Goal: Task Accomplishment & Management: Manage account settings

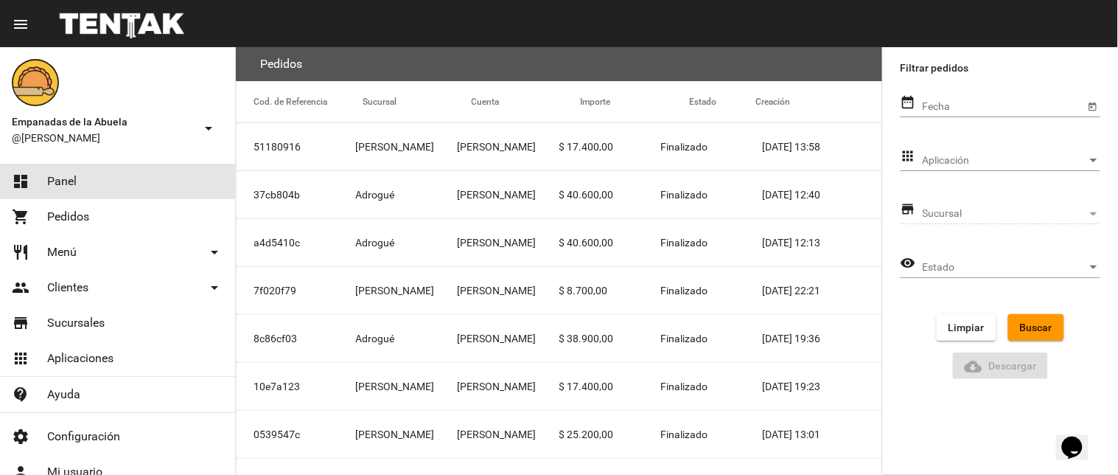
drag, startPoint x: 66, startPoint y: 180, endPoint x: 192, endPoint y: 120, distance: 138.8
click at [66, 181] on span "Panel" at bounding box center [61, 181] width 29 height 15
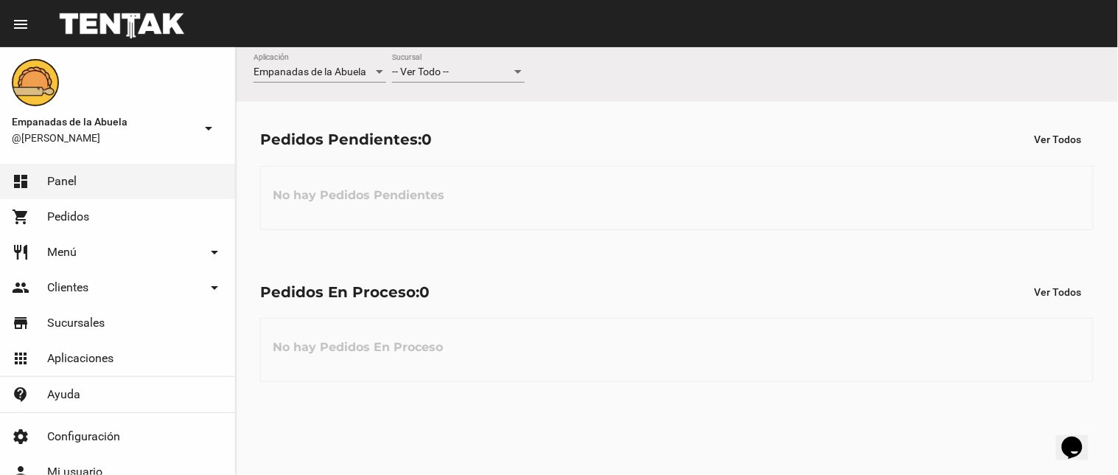
click at [428, 77] on span "-- Ver Todo --" at bounding box center [420, 72] width 57 height 12
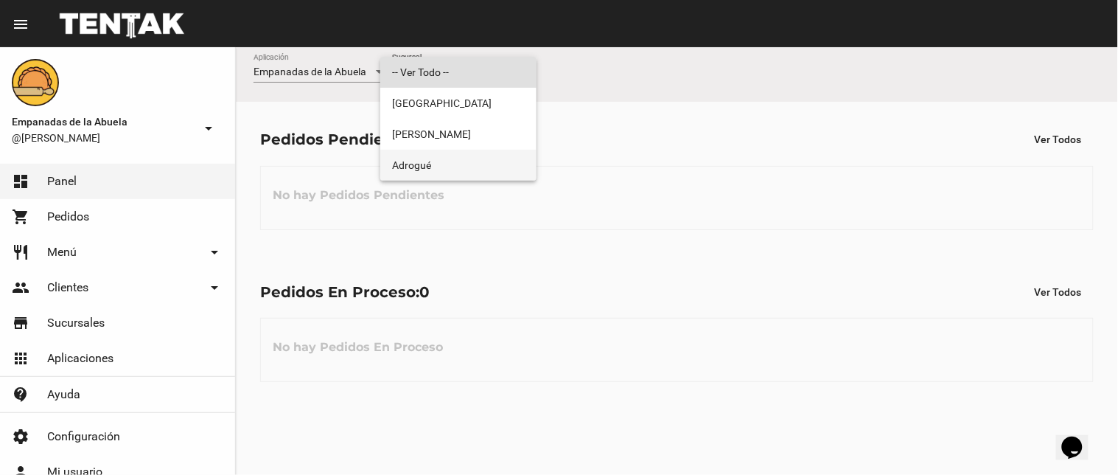
click at [413, 156] on span "Adrogué" at bounding box center [458, 165] width 133 height 31
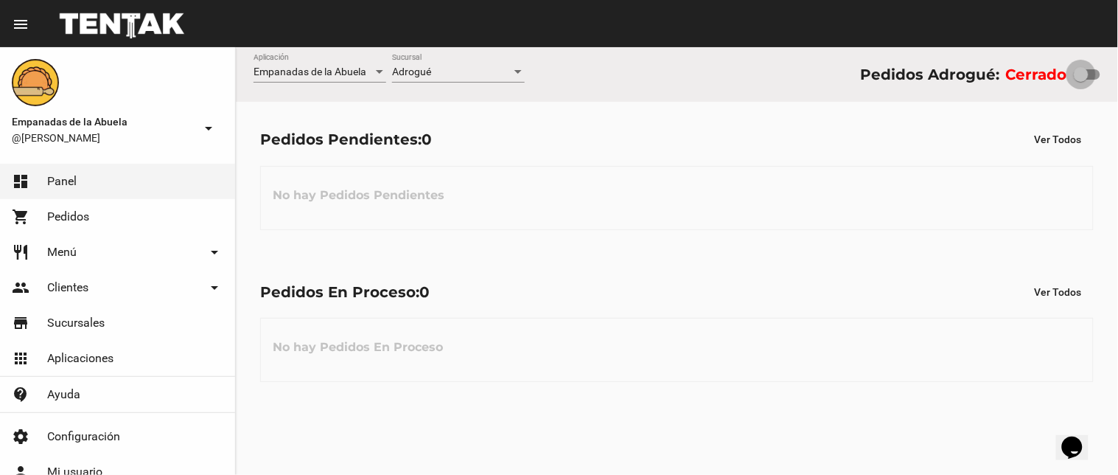
drag, startPoint x: 1091, startPoint y: 71, endPoint x: 1111, endPoint y: 76, distance: 20.6
click at [1111, 76] on div "Empanadas de la Abuela Aplicación Adrogué Sucursal Pedidos Adrogué: Cerrado" at bounding box center [677, 74] width 883 height 55
drag, startPoint x: 1077, startPoint y: 77, endPoint x: 532, endPoint y: 383, distance: 624.9
click at [1097, 78] on div at bounding box center [1093, 74] width 15 height 15
checkbox input "true"
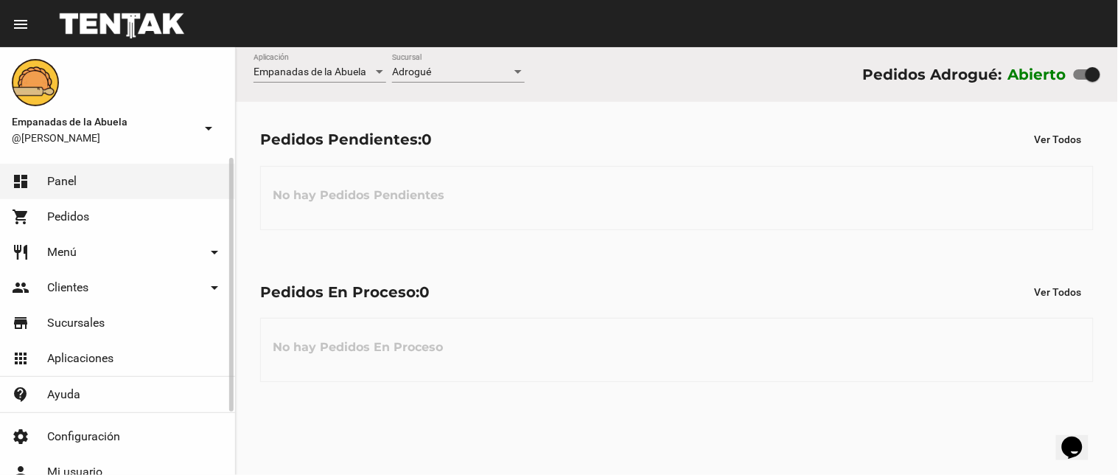
click at [43, 252] on link "restaurant Menú arrow_drop_down" at bounding box center [117, 251] width 235 height 35
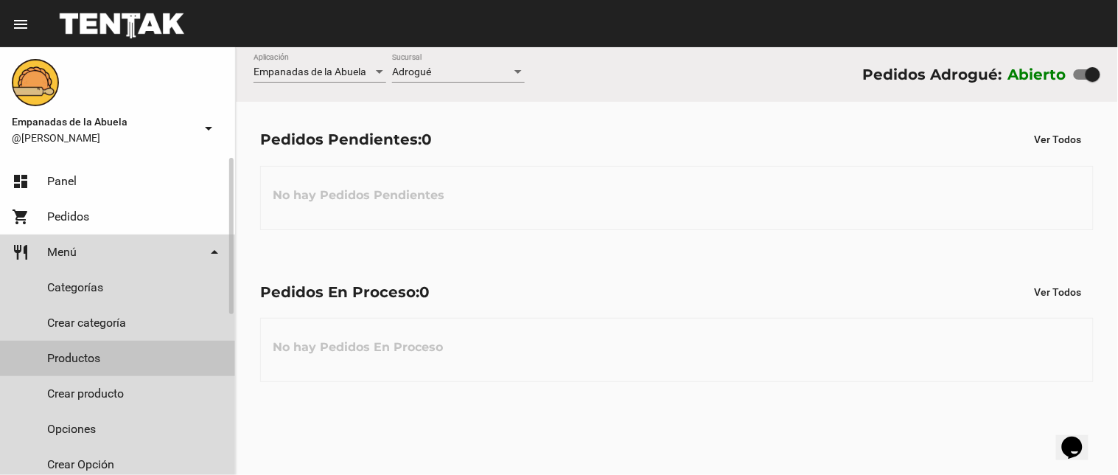
click at [97, 358] on link "Productos" at bounding box center [117, 358] width 235 height 35
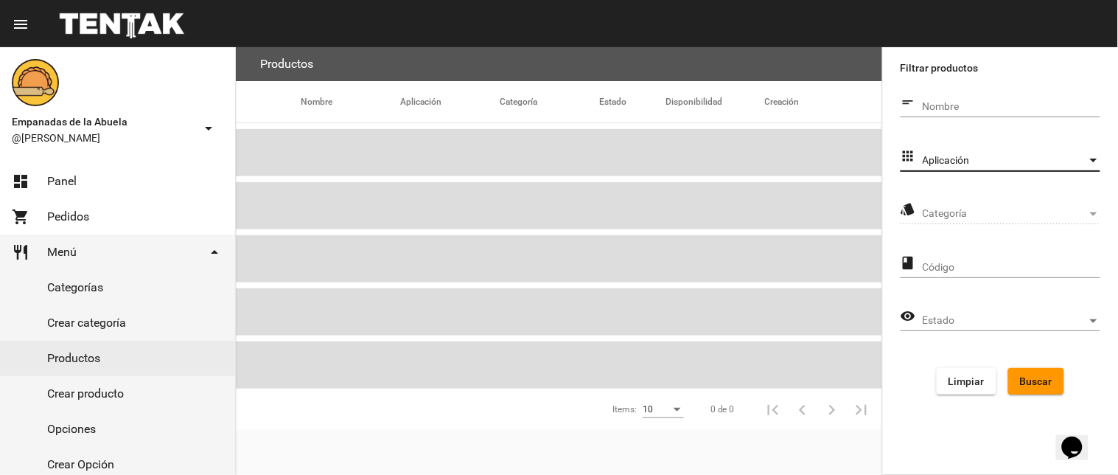
click at [964, 158] on span "Aplicación" at bounding box center [1005, 161] width 164 height 12
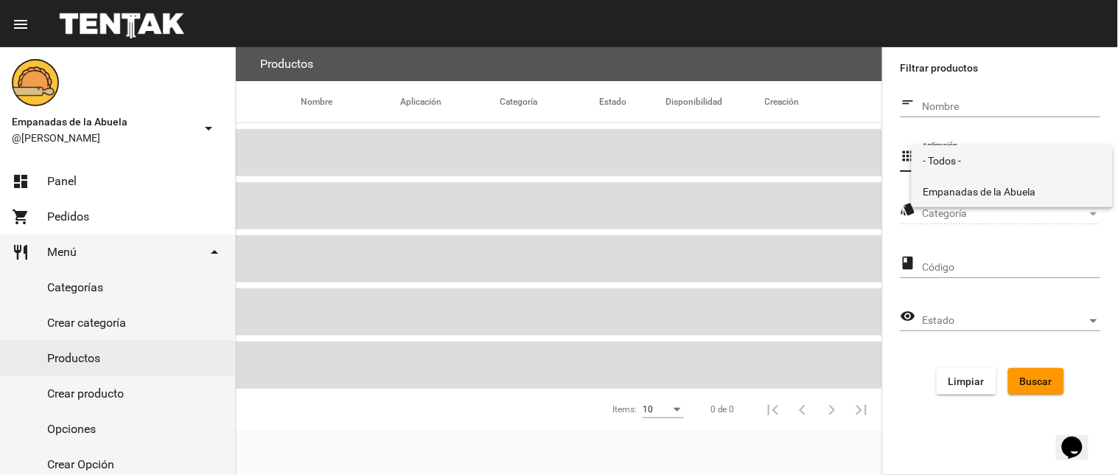
click at [968, 199] on span "Empanadas de la Abuela" at bounding box center [1013, 191] width 178 height 31
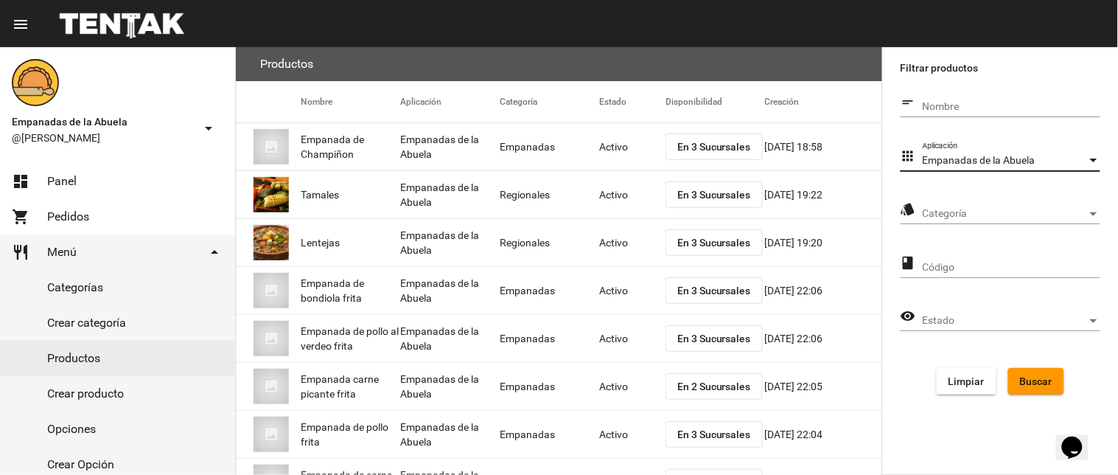
click at [968, 206] on div "Categoría Categoría" at bounding box center [1012, 209] width 178 height 29
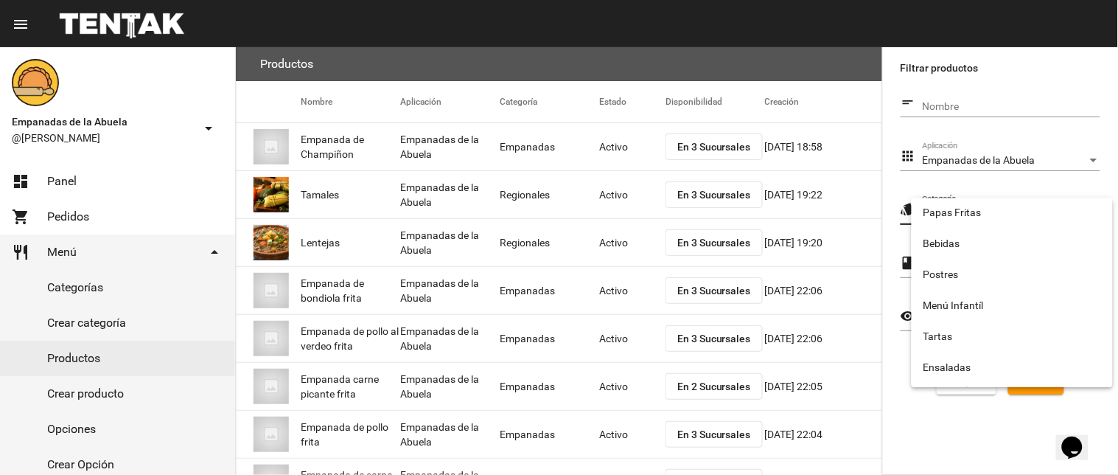
scroll to position [245, 0]
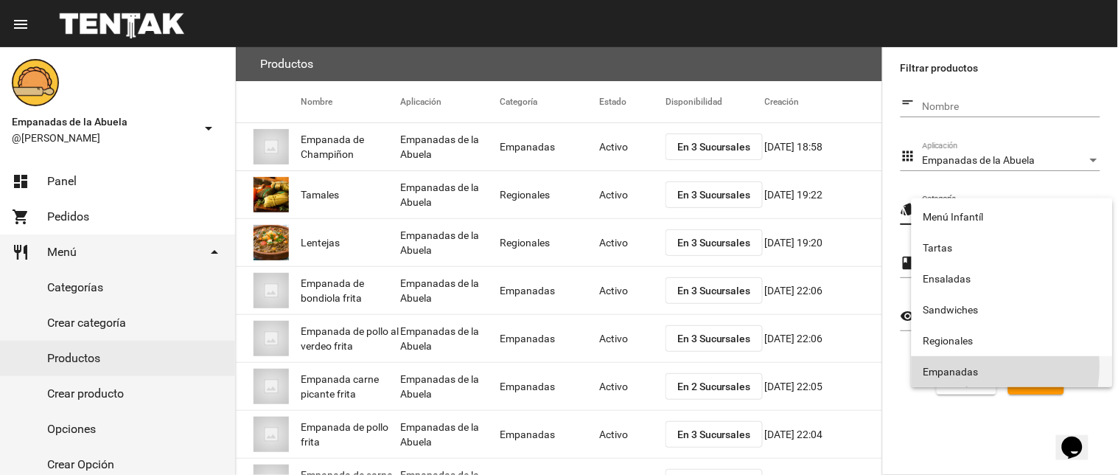
drag, startPoint x: 968, startPoint y: 366, endPoint x: 1005, endPoint y: 370, distance: 37.0
click at [969, 367] on span "Empanadas" at bounding box center [1013, 371] width 178 height 31
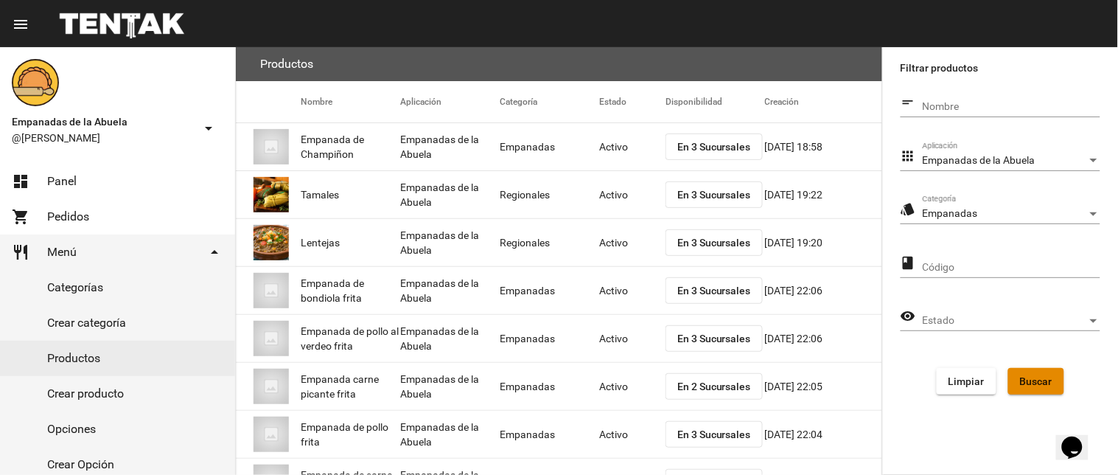
click at [1023, 380] on span "Buscar" at bounding box center [1036, 381] width 32 height 12
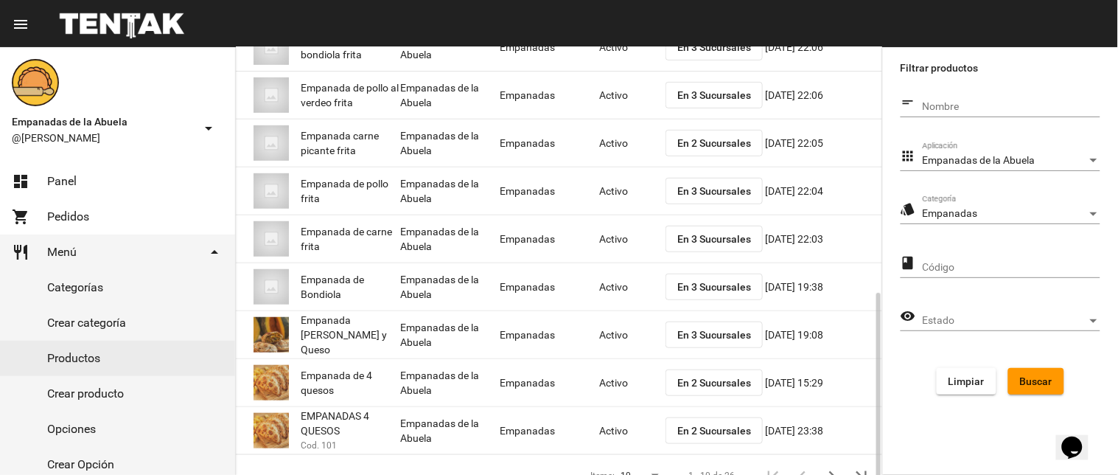
scroll to position [240, 0]
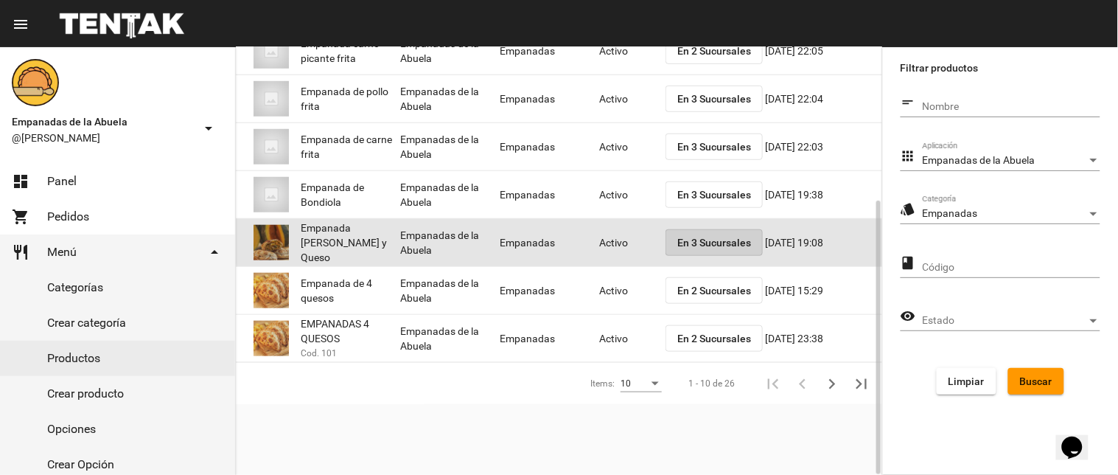
click at [734, 237] on span "En 3 Sucursales" at bounding box center [715, 243] width 74 height 12
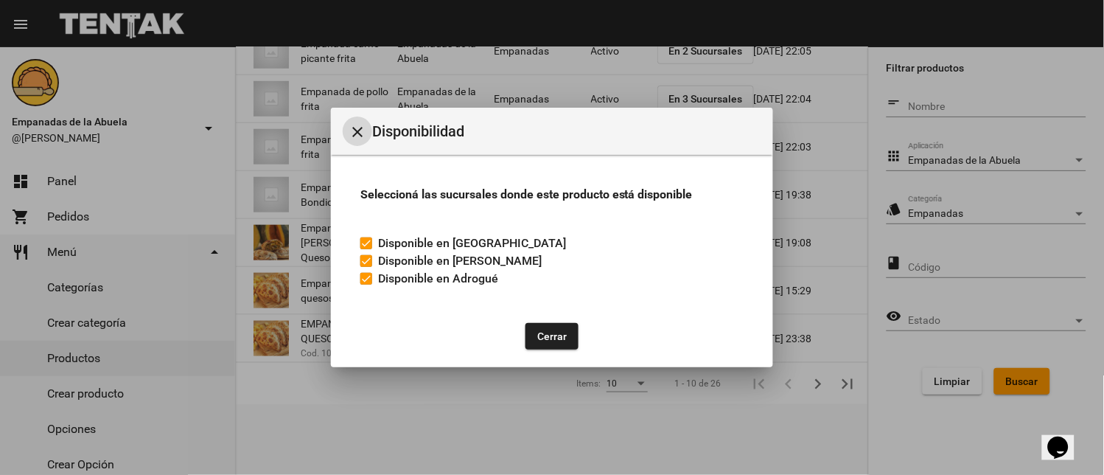
click at [370, 285] on label "Disponible en Adrogué" at bounding box center [430, 279] width 138 height 18
click at [366, 285] on input "Disponible en Adrogué" at bounding box center [366, 285] width 1 height 1
checkbox input "false"
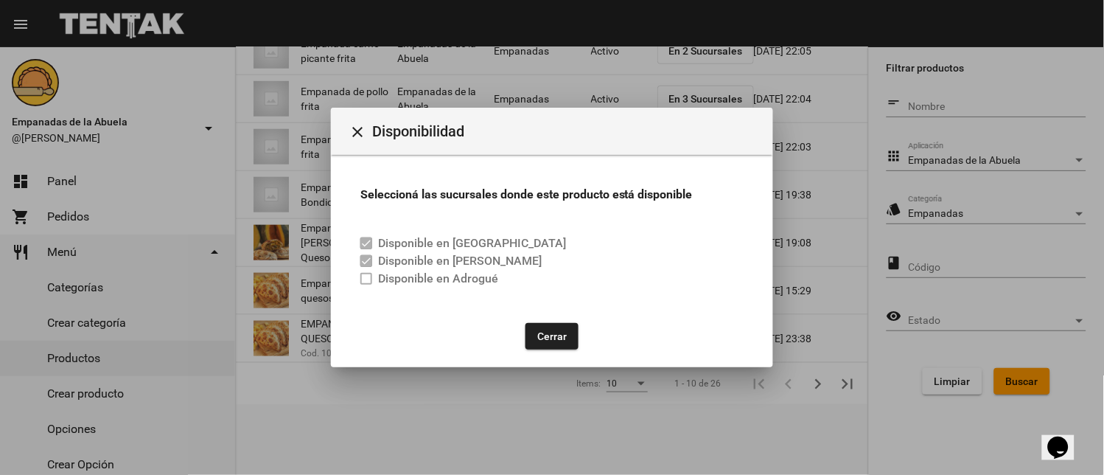
click at [548, 318] on div "Cerrar" at bounding box center [552, 336] width 407 height 50
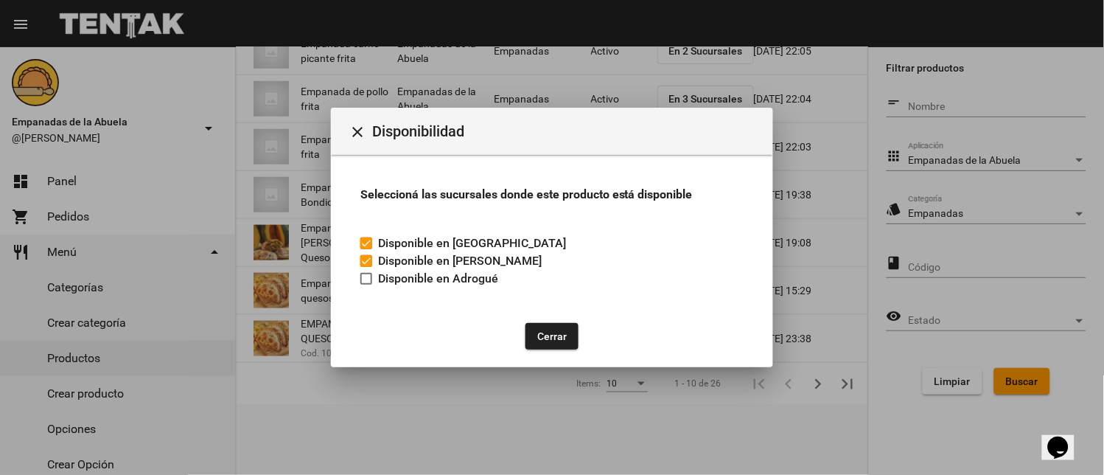
drag, startPoint x: 550, startPoint y: 335, endPoint x: 560, endPoint y: 335, distance: 10.3
click at [554, 335] on button "Cerrar" at bounding box center [552, 336] width 53 height 27
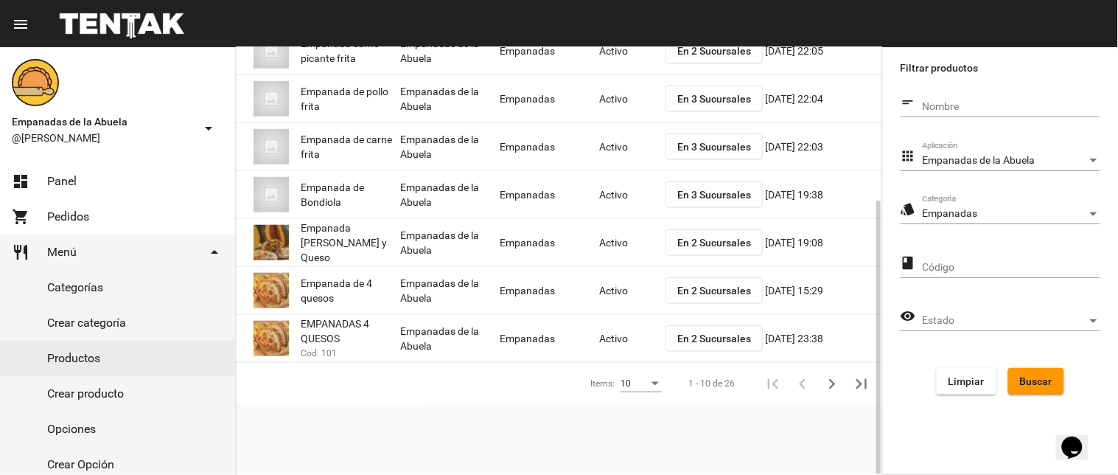
click at [619, 240] on mat-cell "Activo" at bounding box center [632, 242] width 66 height 47
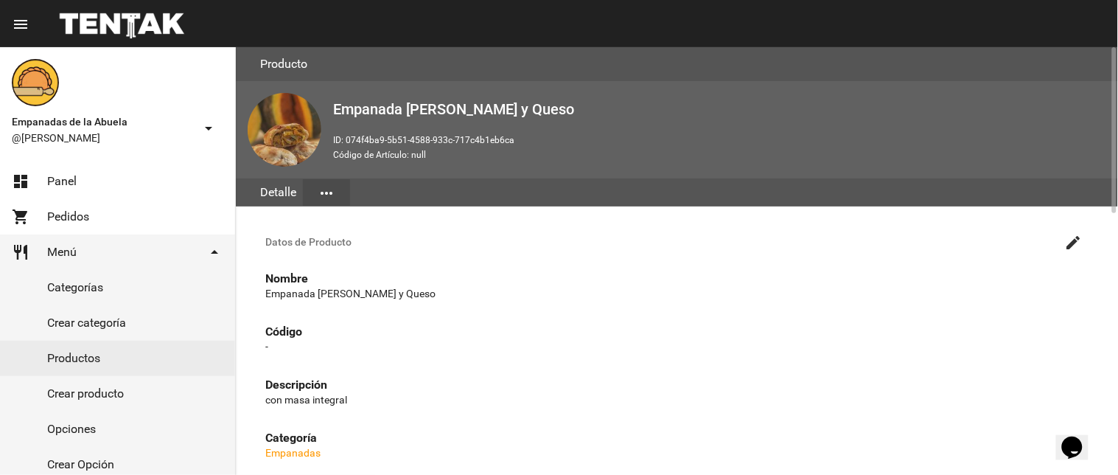
click at [1069, 240] on mat-icon "create" at bounding box center [1074, 243] width 18 height 18
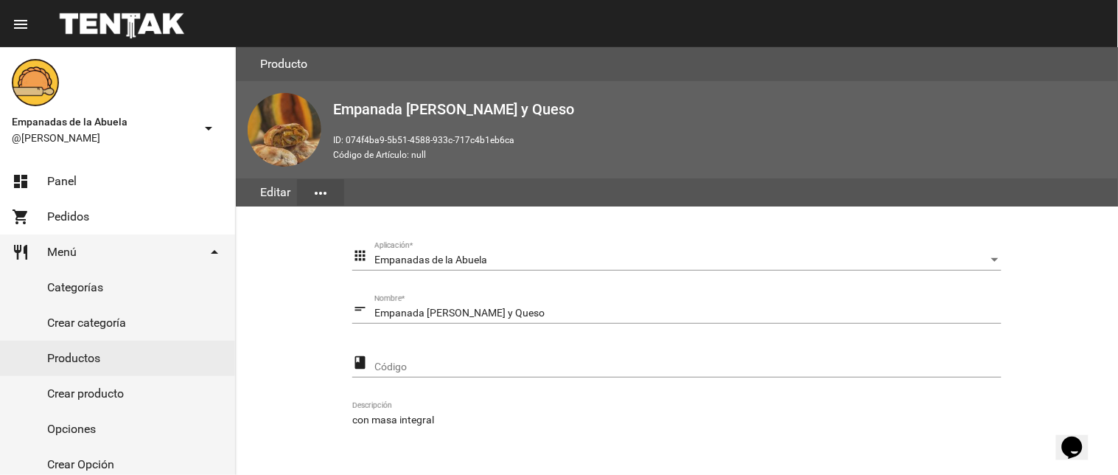
scroll to position [301, 0]
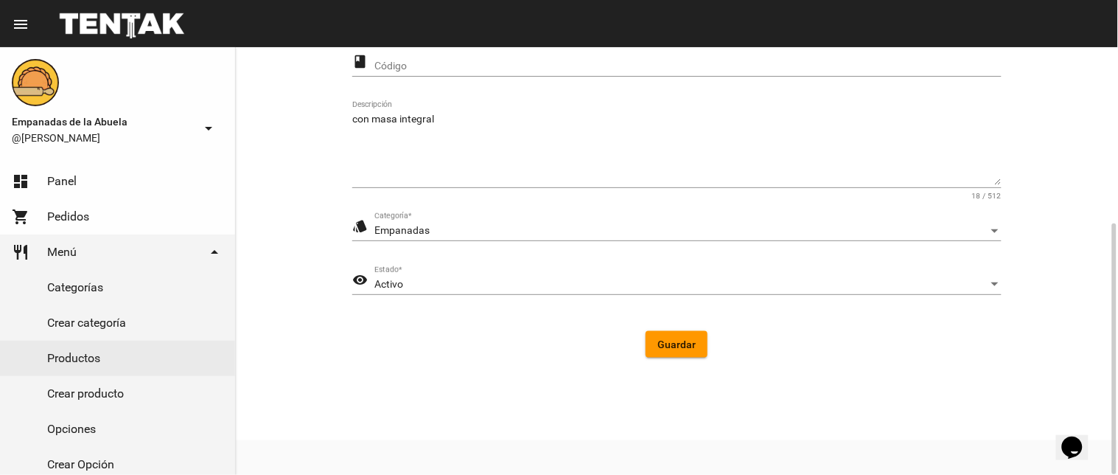
click at [483, 277] on div "Activo Estado *" at bounding box center [688, 280] width 627 height 29
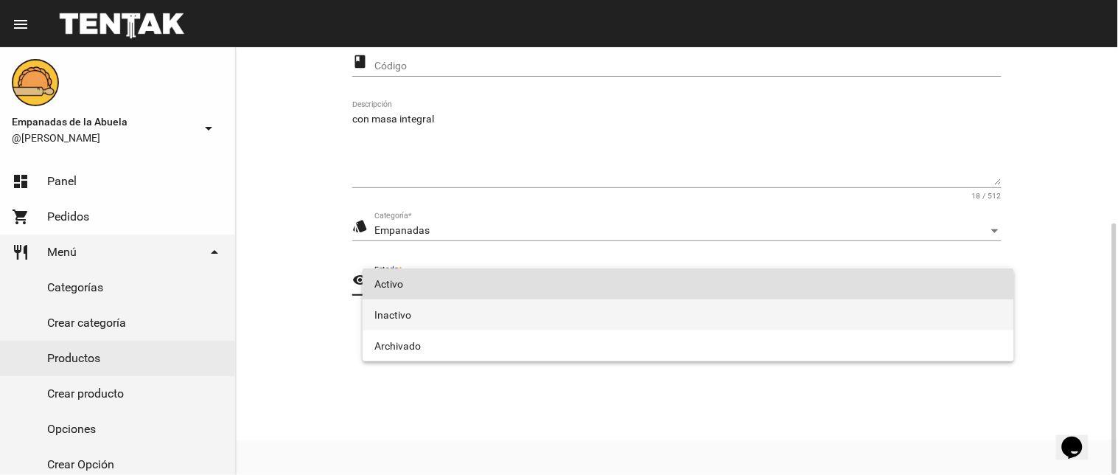
drag, startPoint x: 479, startPoint y: 315, endPoint x: 514, endPoint y: 319, distance: 34.8
click at [481, 315] on span "Inactivo" at bounding box center [689, 314] width 628 height 31
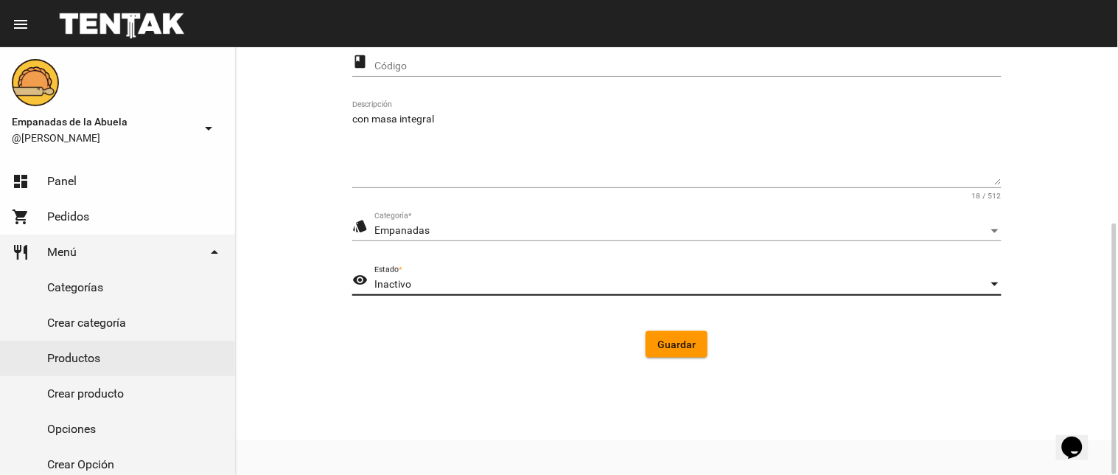
drag, startPoint x: 691, startPoint y: 342, endPoint x: 536, endPoint y: 327, distance: 155.6
click at [686, 344] on span "Guardar" at bounding box center [677, 344] width 38 height 12
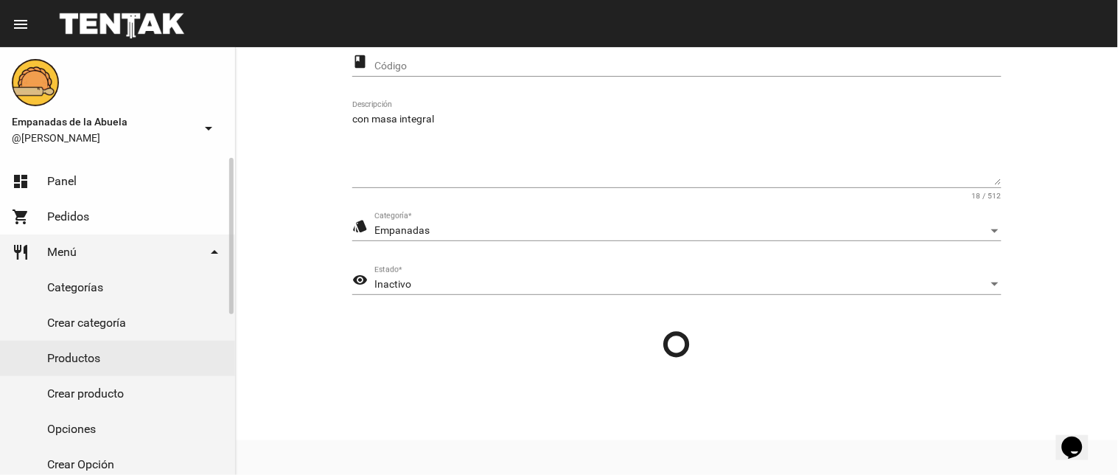
click at [35, 355] on link "Productos" at bounding box center [117, 358] width 235 height 35
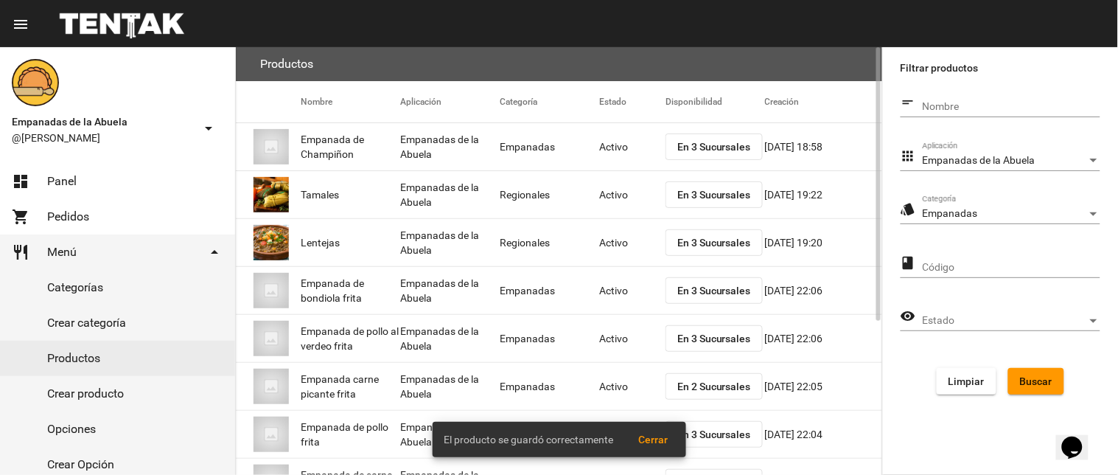
scroll to position [240, 0]
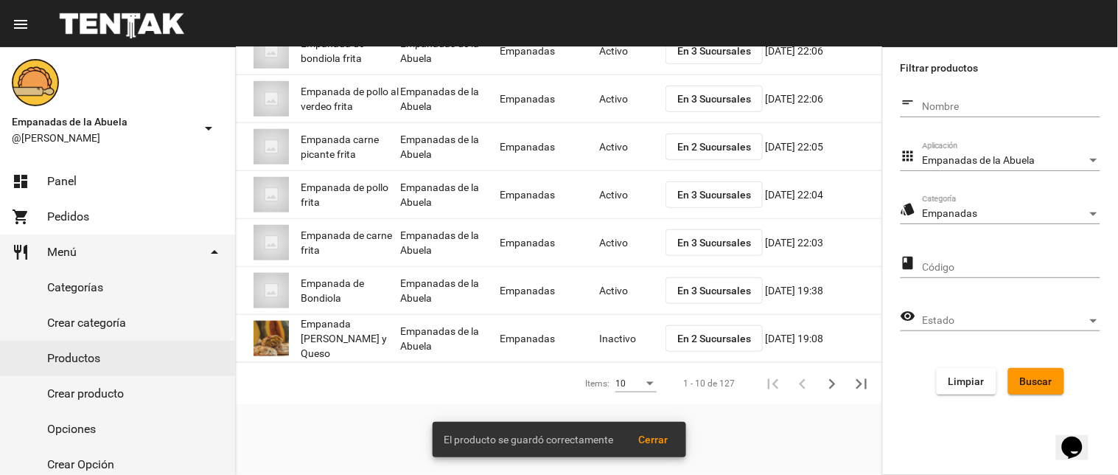
click at [1028, 394] on button "Buscar" at bounding box center [1037, 381] width 56 height 27
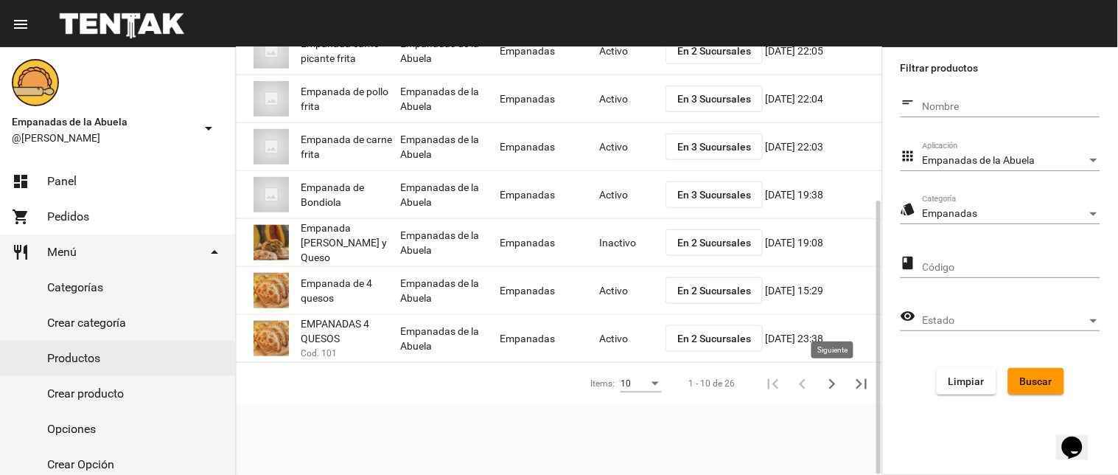
click at [821, 386] on button "Siguiente" at bounding box center [832, 383] width 29 height 29
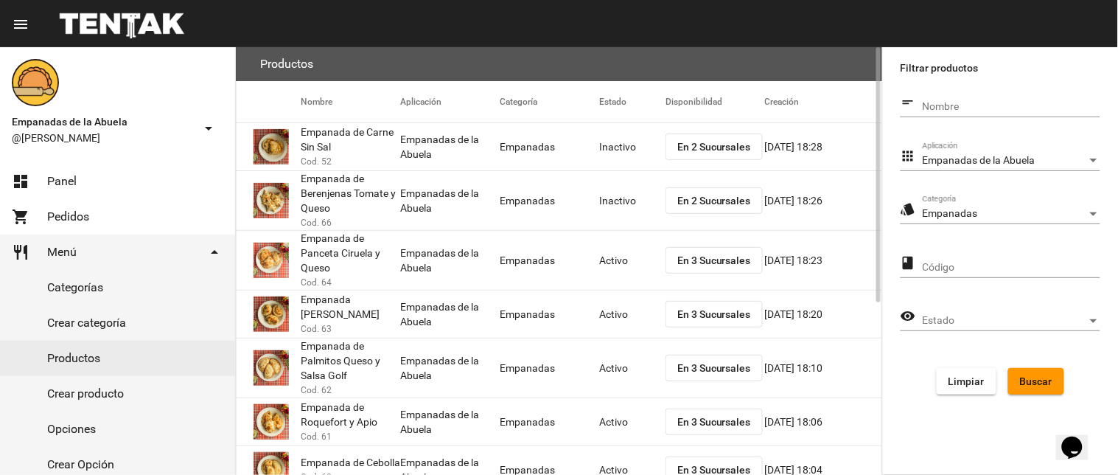
scroll to position [288, 0]
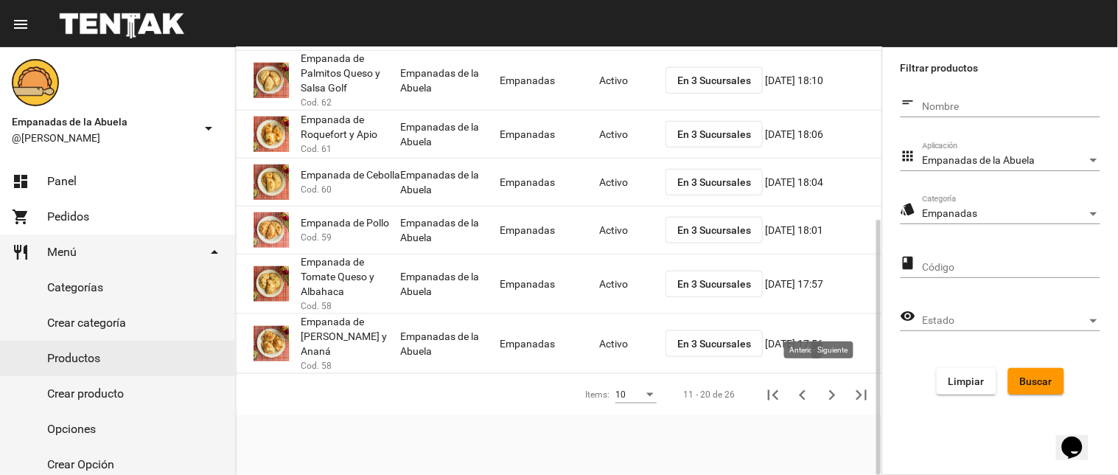
click at [824, 385] on icon "Siguiente" at bounding box center [832, 395] width 21 height 21
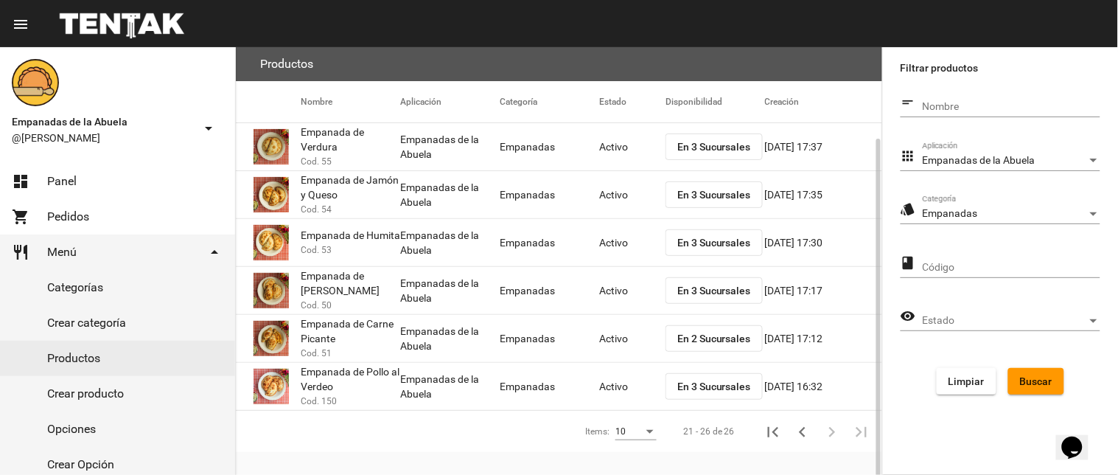
scroll to position [48, 0]
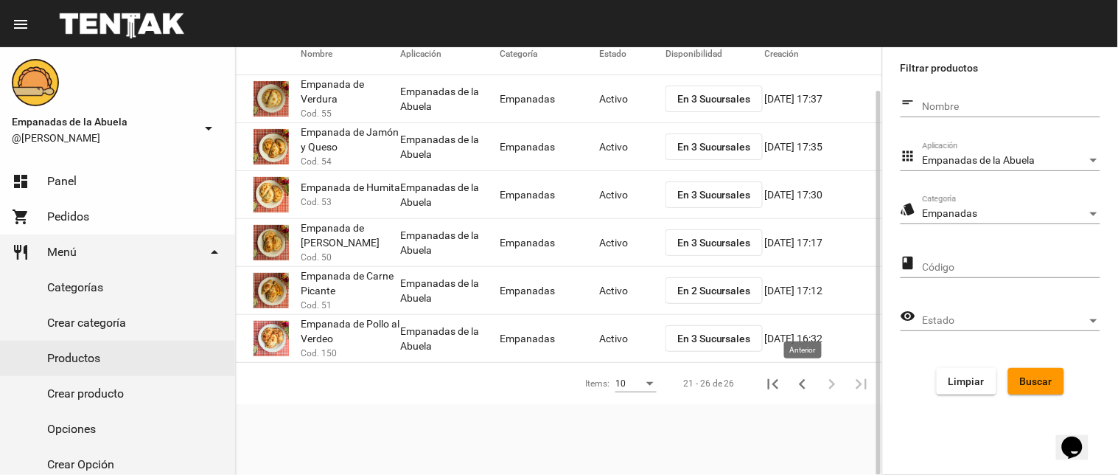
click at [796, 383] on icon "Anterior" at bounding box center [803, 384] width 21 height 21
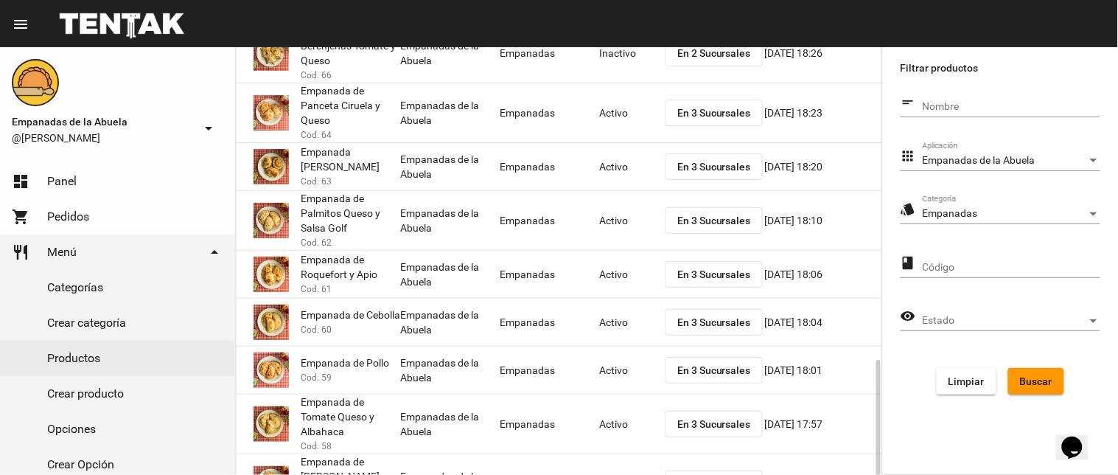
scroll to position [288, 0]
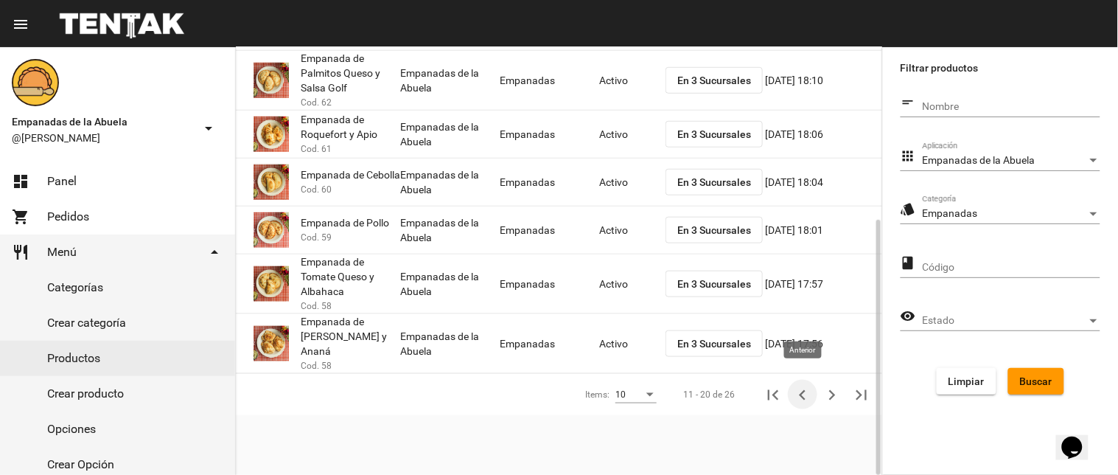
click at [796, 386] on icon "Anterior" at bounding box center [803, 395] width 21 height 21
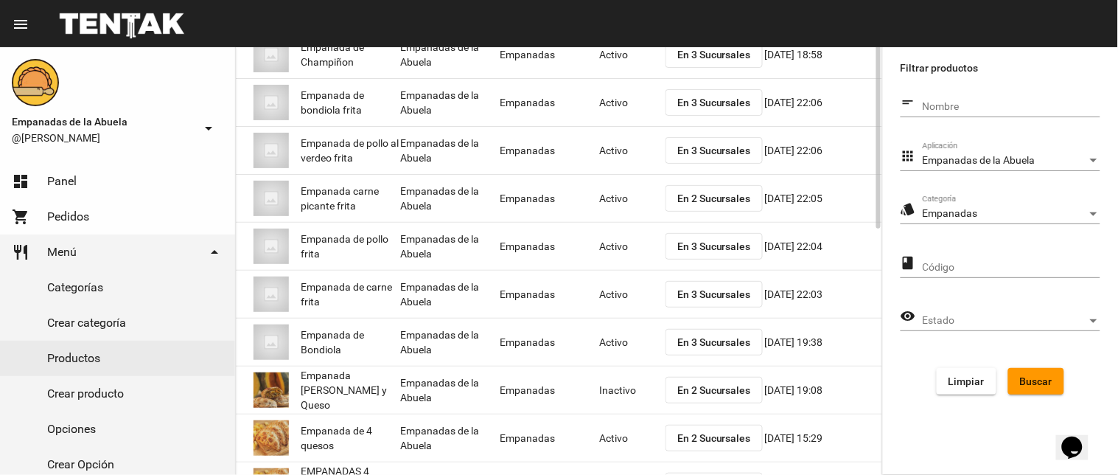
scroll to position [0, 0]
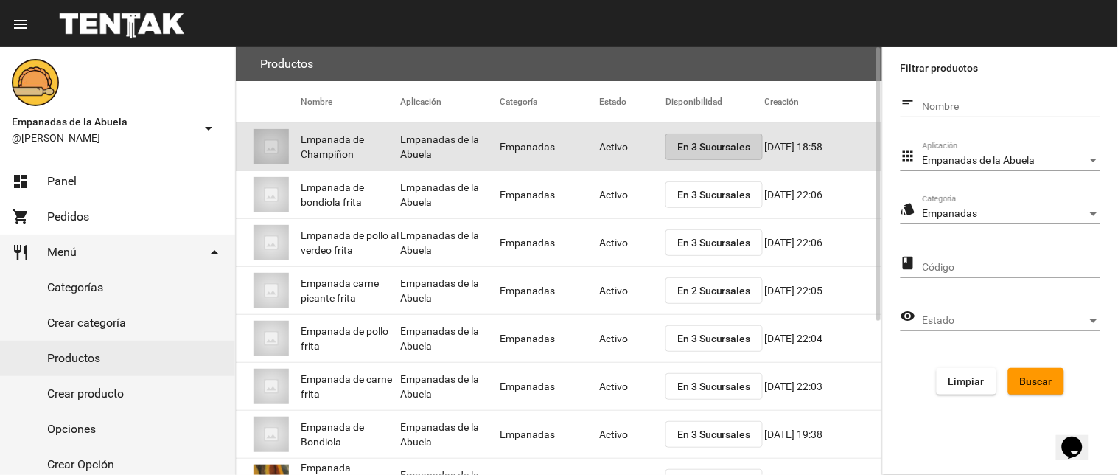
click at [747, 150] on span "En 3 Sucursales" at bounding box center [715, 147] width 74 height 12
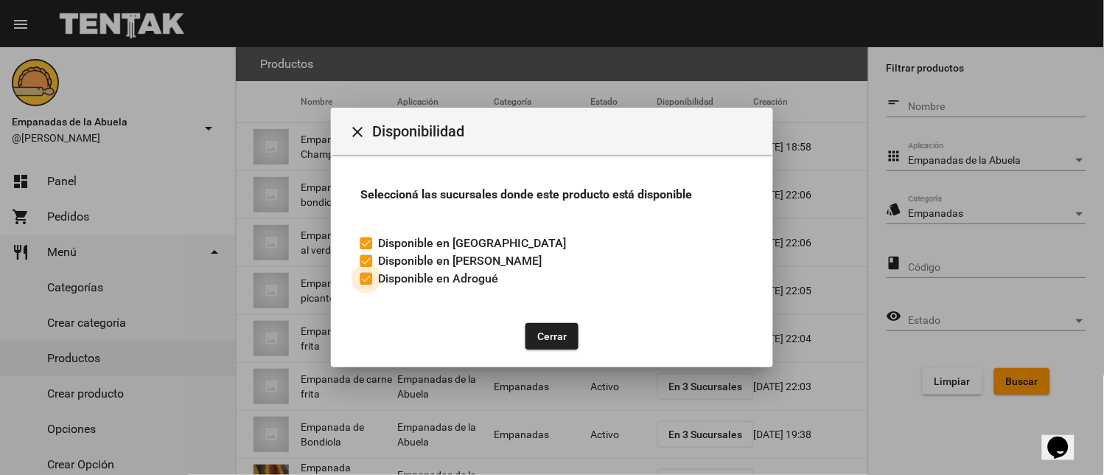
drag, startPoint x: 366, startPoint y: 283, endPoint x: 460, endPoint y: 333, distance: 106.5
click at [365, 283] on div at bounding box center [367, 279] width 12 height 12
click at [366, 285] on input "Disponible en Adrogué" at bounding box center [366, 285] width 1 height 1
checkbox input "false"
drag, startPoint x: 557, startPoint y: 330, endPoint x: 568, endPoint y: 273, distance: 58.6
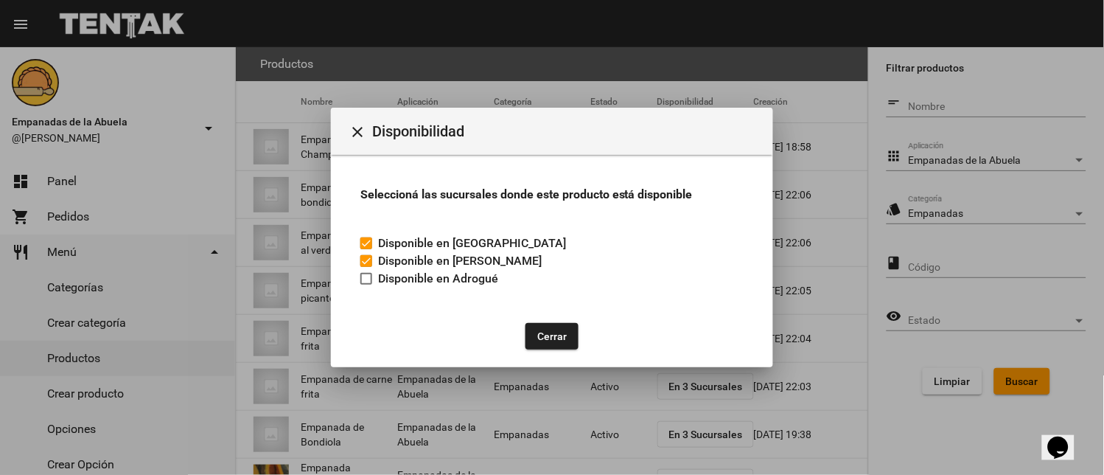
click at [557, 330] on button "Cerrar" at bounding box center [552, 336] width 53 height 27
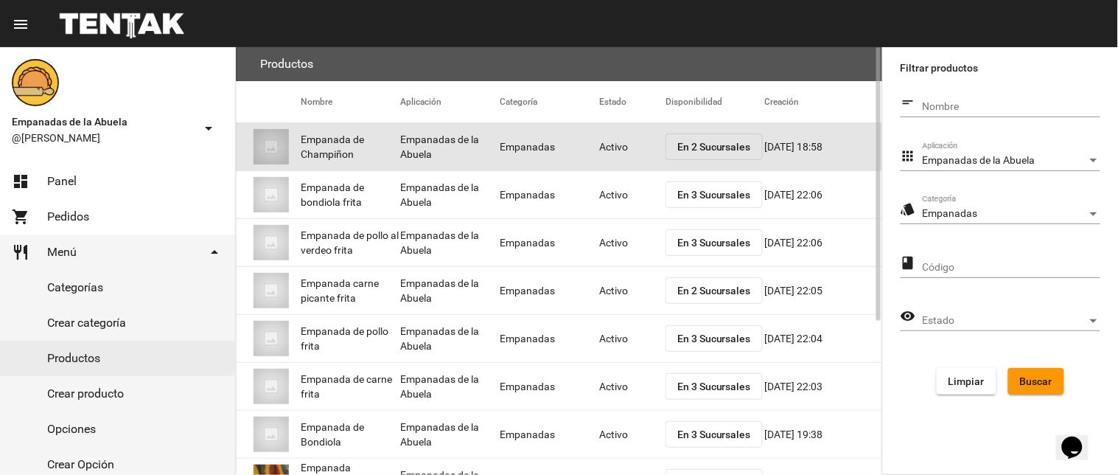
click at [619, 150] on mat-cell "Activo" at bounding box center [632, 146] width 66 height 47
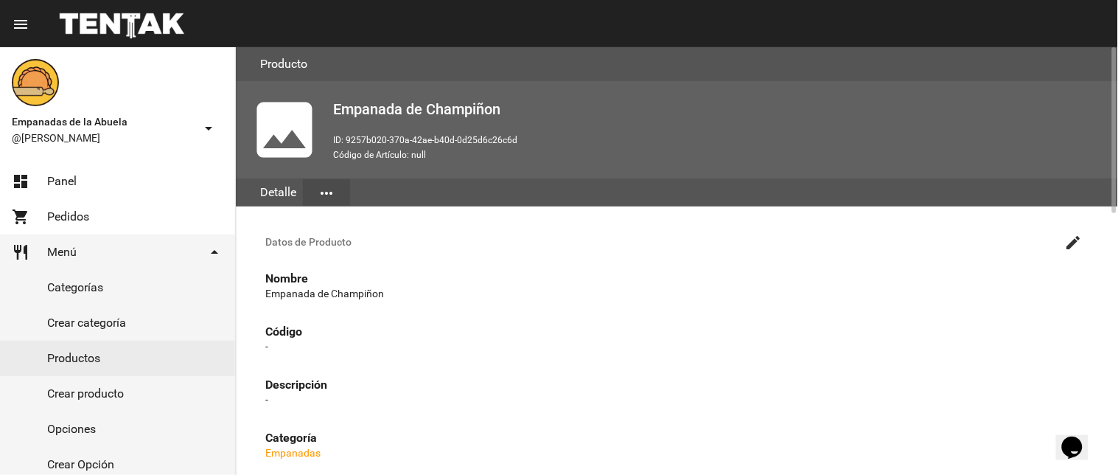
click at [1067, 239] on mat-icon "create" at bounding box center [1074, 243] width 18 height 18
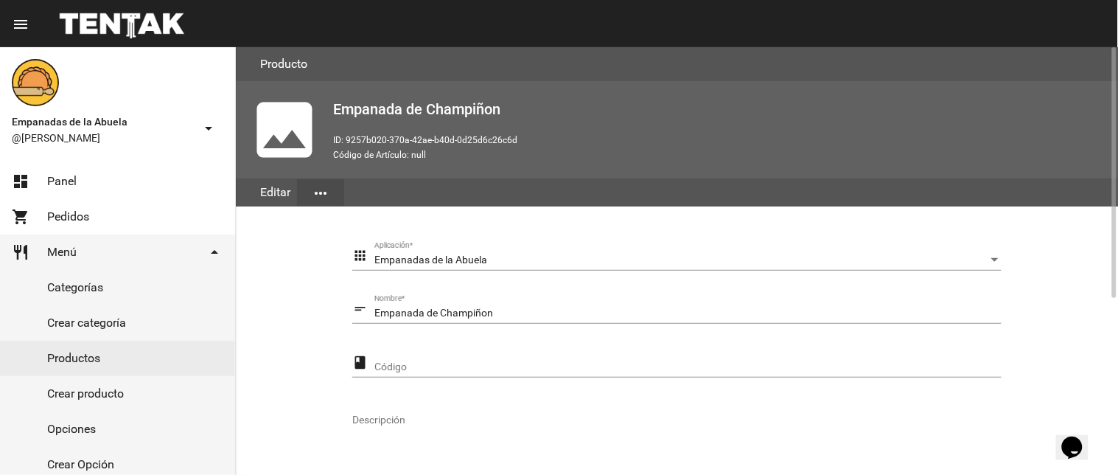
scroll to position [301, 0]
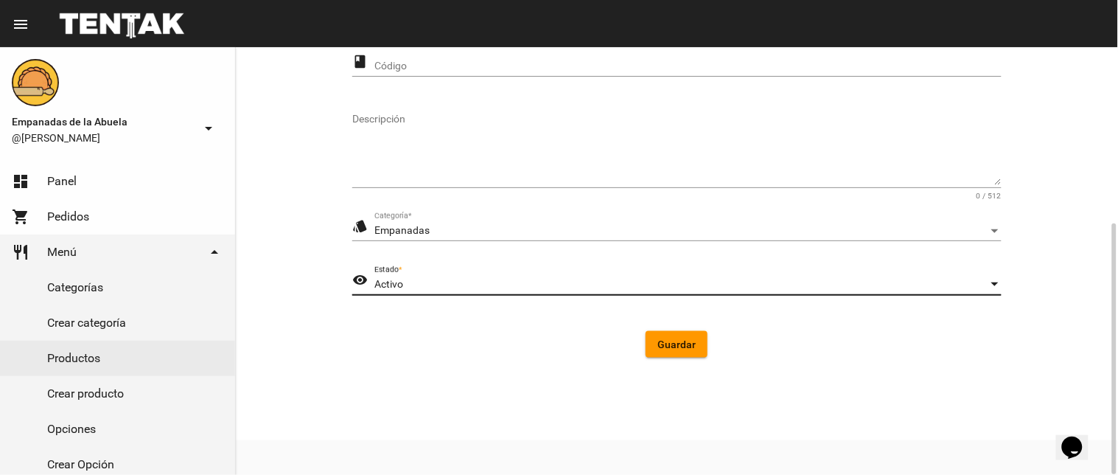
click at [520, 279] on div "Activo" at bounding box center [682, 285] width 614 height 12
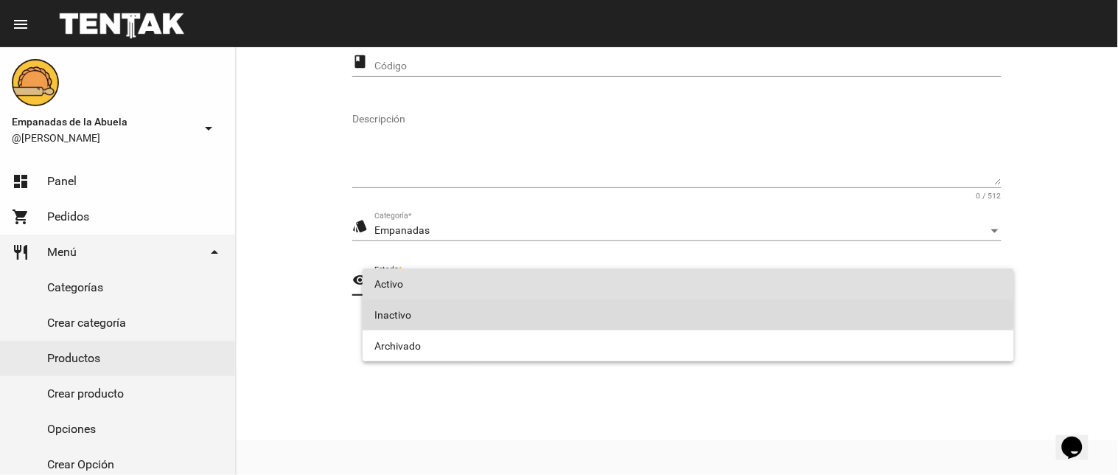
click at [528, 308] on span "Inactivo" at bounding box center [689, 314] width 628 height 31
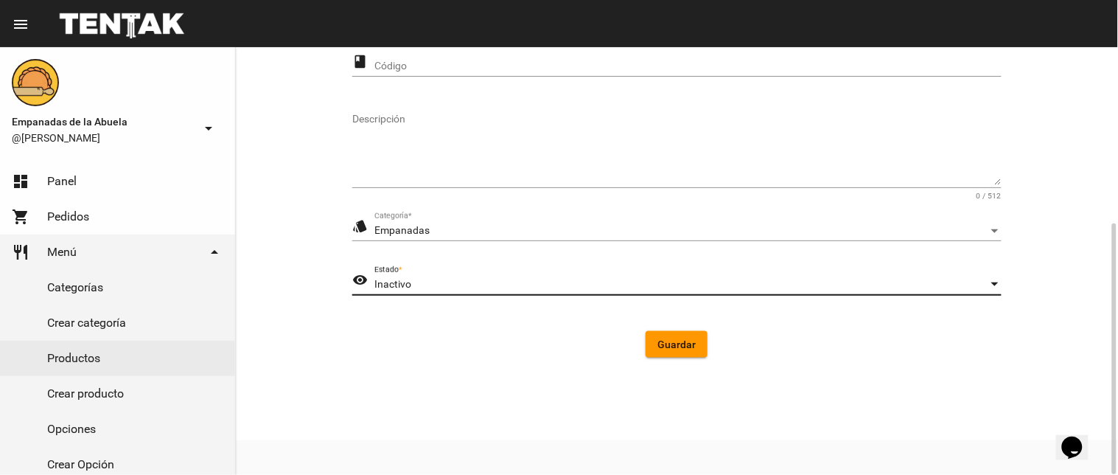
click at [672, 347] on span "Guardar" at bounding box center [677, 344] width 38 height 12
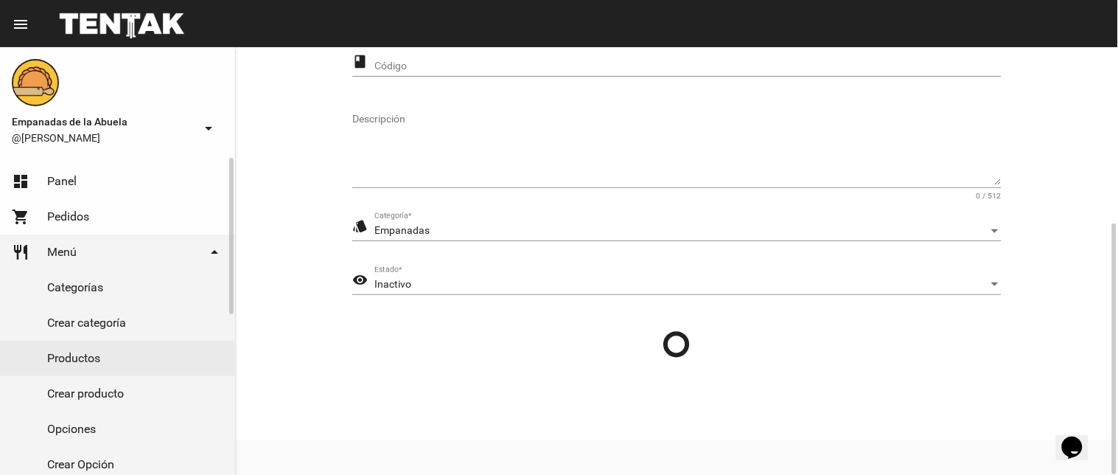
click at [116, 182] on link "dashboard Panel" at bounding box center [117, 181] width 235 height 35
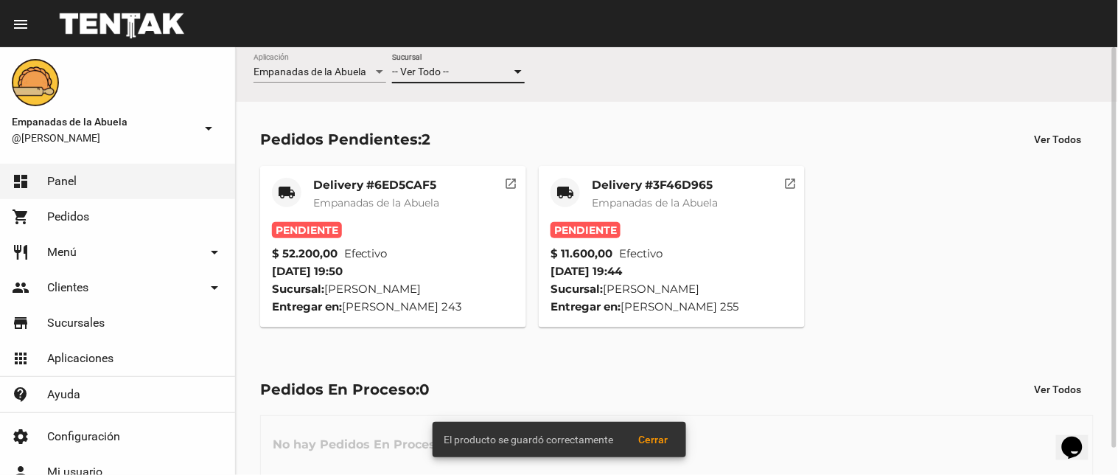
click at [484, 67] on div "-- Ver Todo --" at bounding box center [451, 72] width 119 height 12
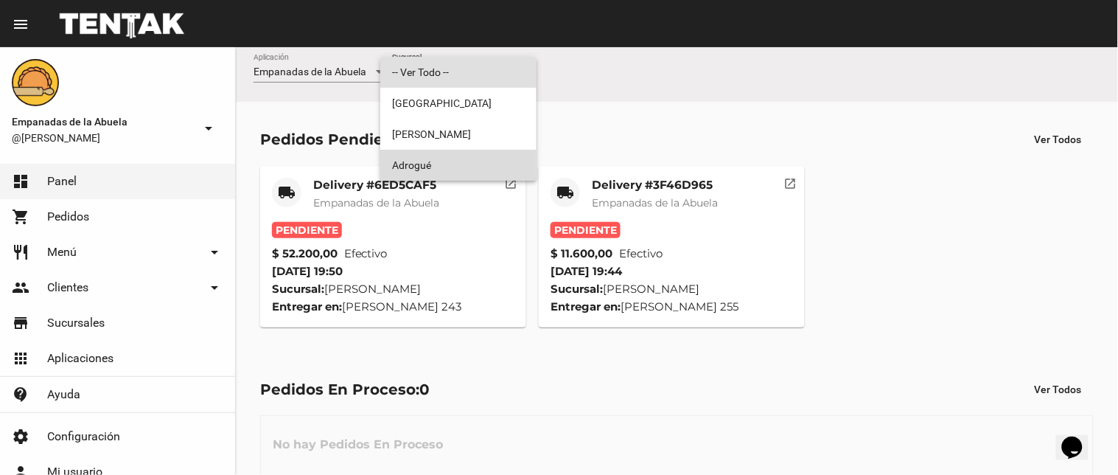
click at [463, 162] on span "Adrogué" at bounding box center [458, 165] width 133 height 31
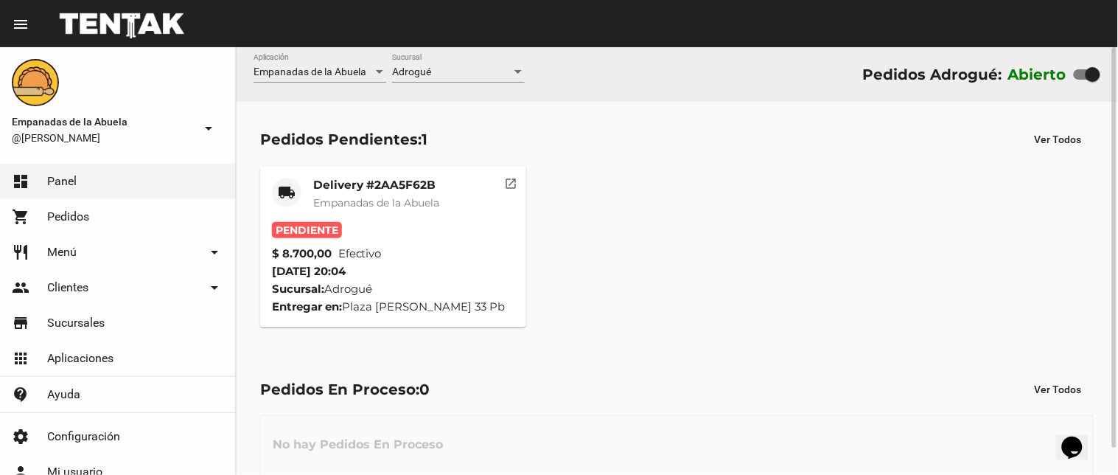
click at [421, 185] on mat-card-title "Delivery #2AA5F62B" at bounding box center [376, 185] width 126 height 15
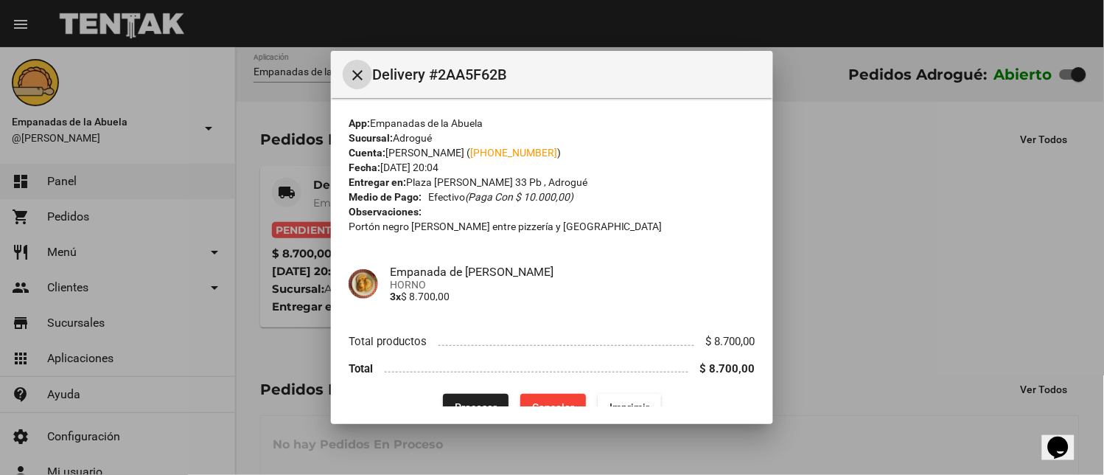
scroll to position [25, 0]
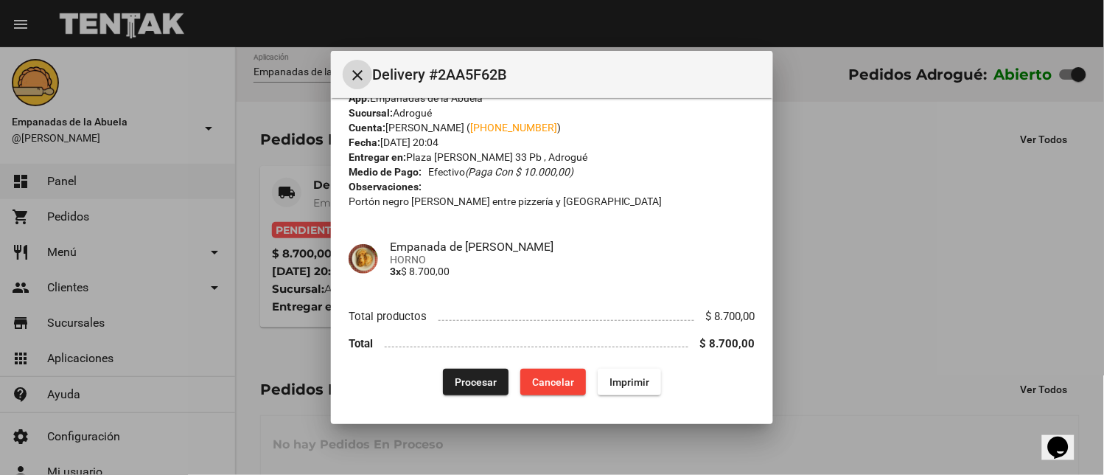
click at [610, 386] on span "Imprimir" at bounding box center [630, 382] width 40 height 12
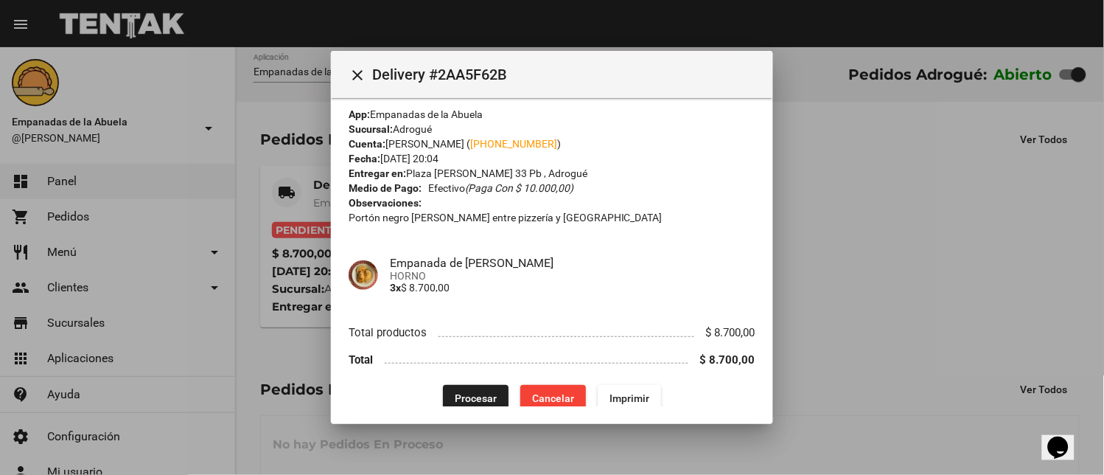
scroll to position [25, 0]
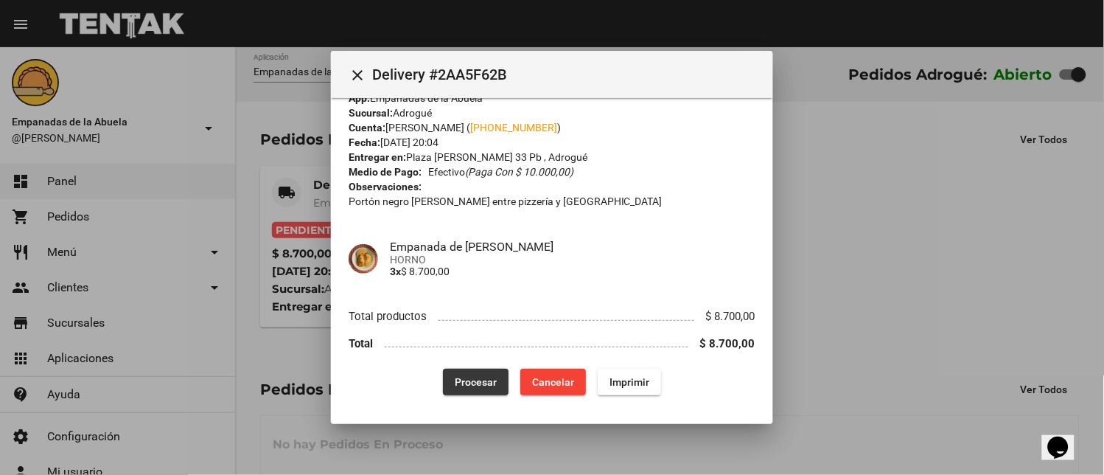
click at [470, 384] on span "Procesar" at bounding box center [476, 382] width 42 height 12
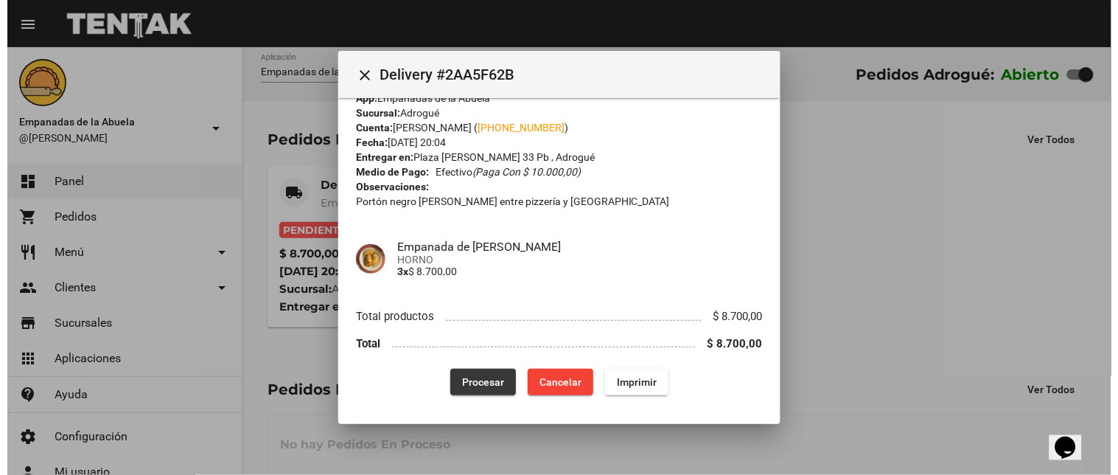
scroll to position [0, 0]
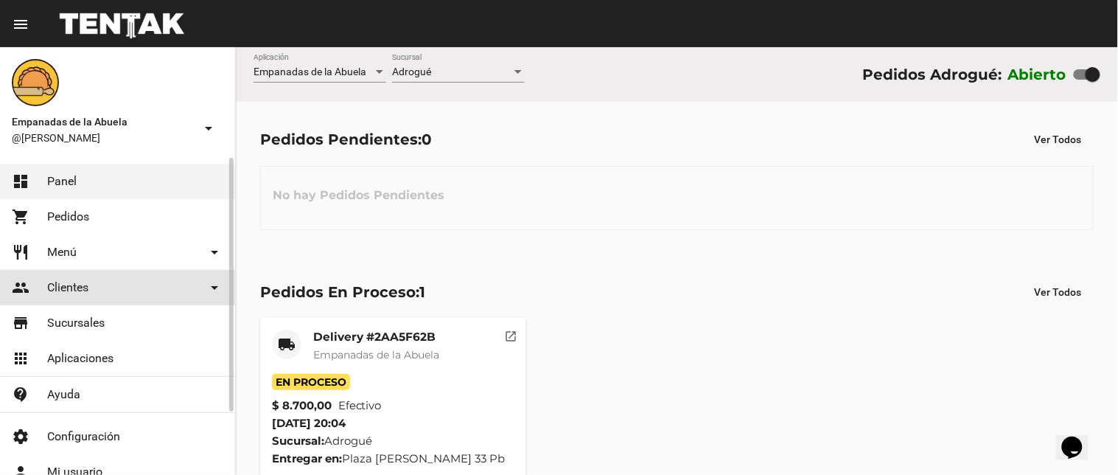
click at [100, 282] on link "people Clientes arrow_drop_down" at bounding box center [117, 287] width 235 height 35
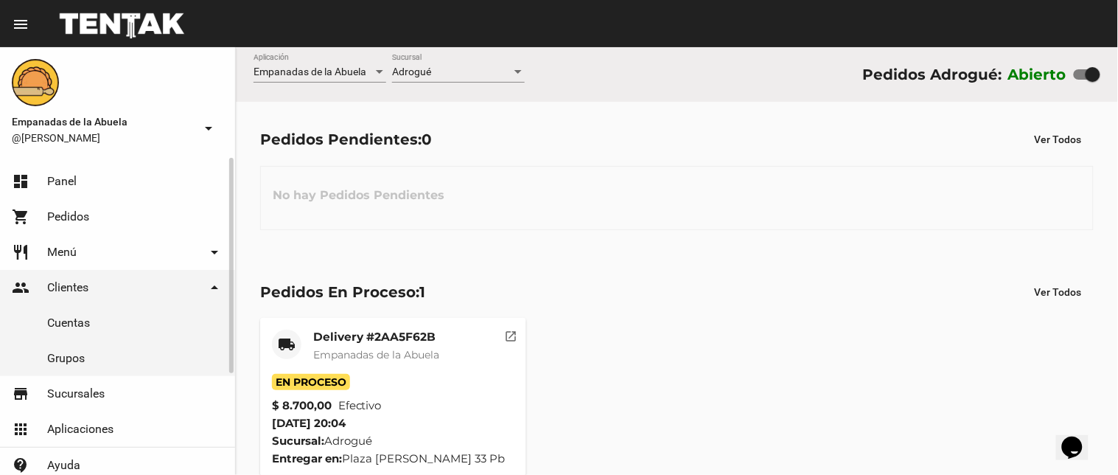
click at [119, 259] on link "restaurant Menú arrow_drop_down" at bounding box center [117, 251] width 235 height 35
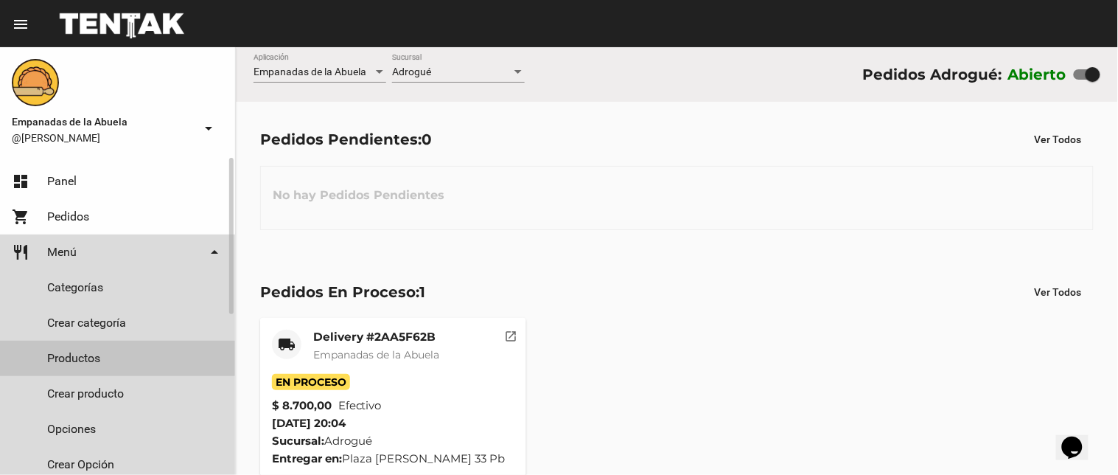
click at [112, 352] on link "Productos" at bounding box center [117, 358] width 235 height 35
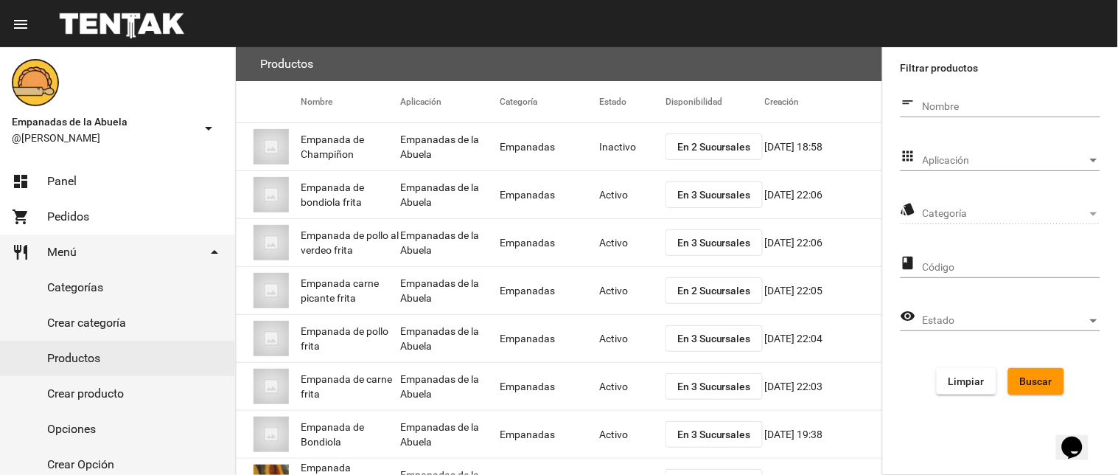
click at [933, 171] on div "apps Aplicación Aplicación" at bounding box center [1001, 163] width 200 height 42
click at [933, 166] on div "Aplicación Aplicación" at bounding box center [1012, 156] width 178 height 29
click at [907, 199] on div at bounding box center [559, 237] width 1118 height 475
click at [933, 190] on form "short_text Nombre apps Aplicación Aplicación style Categoría Categoría class Có…" at bounding box center [1001, 247] width 200 height 318
click at [933, 158] on span "Aplicación" at bounding box center [1005, 161] width 164 height 12
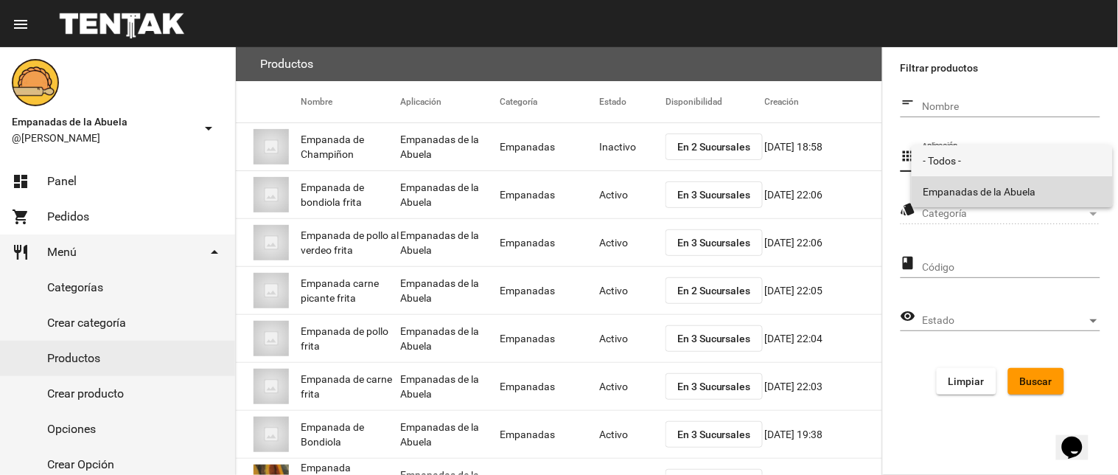
click at [948, 187] on span "Empanadas de la Abuela" at bounding box center [1013, 191] width 178 height 31
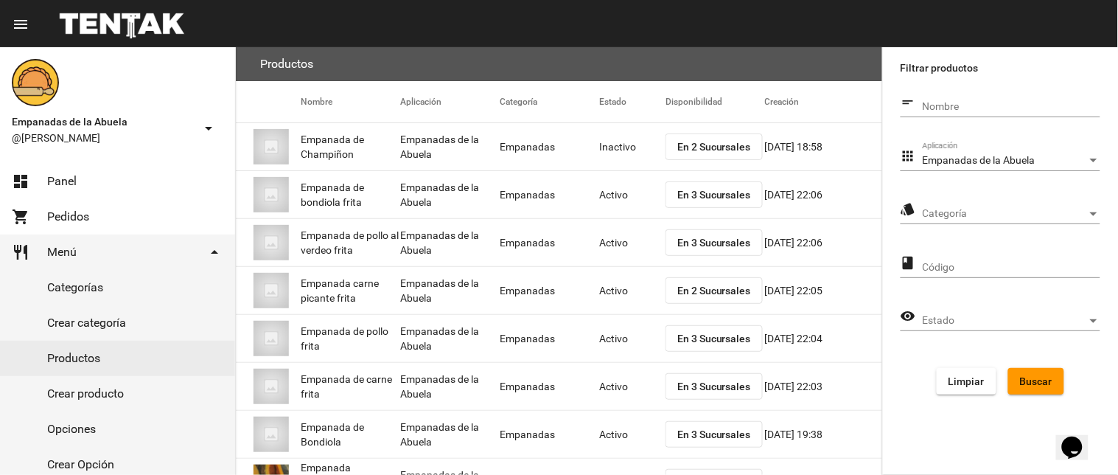
click at [948, 206] on div "Categoría Categoría" at bounding box center [1012, 209] width 178 height 29
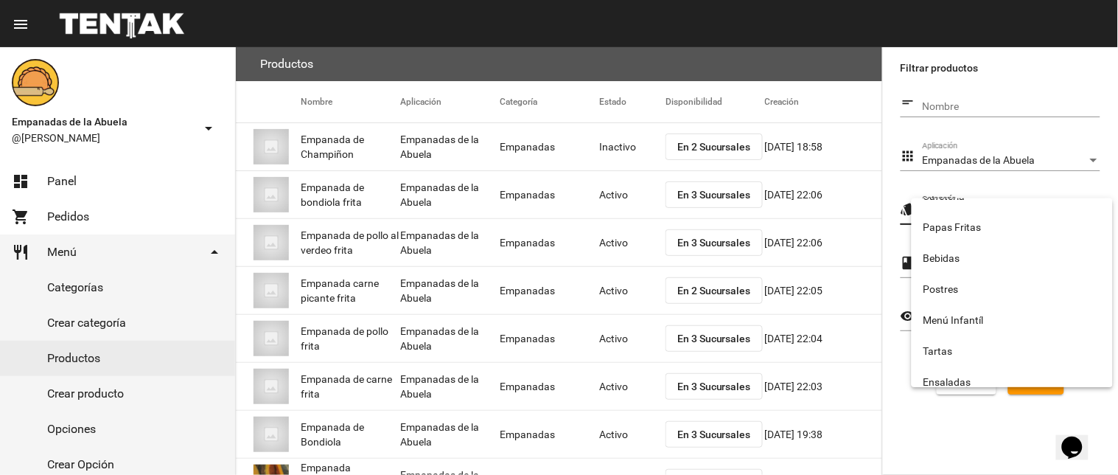
scroll to position [245, 0]
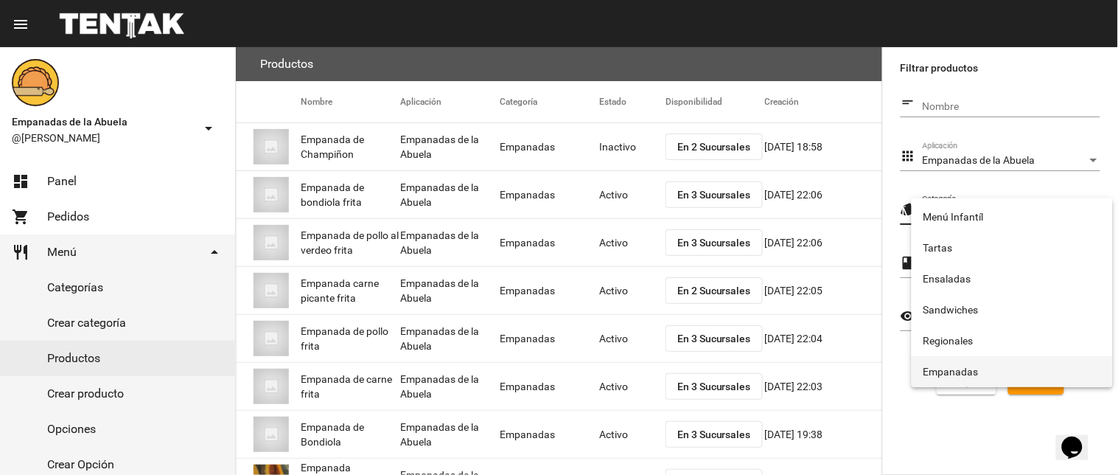
click at [964, 360] on span "Empanadas" at bounding box center [1013, 371] width 178 height 31
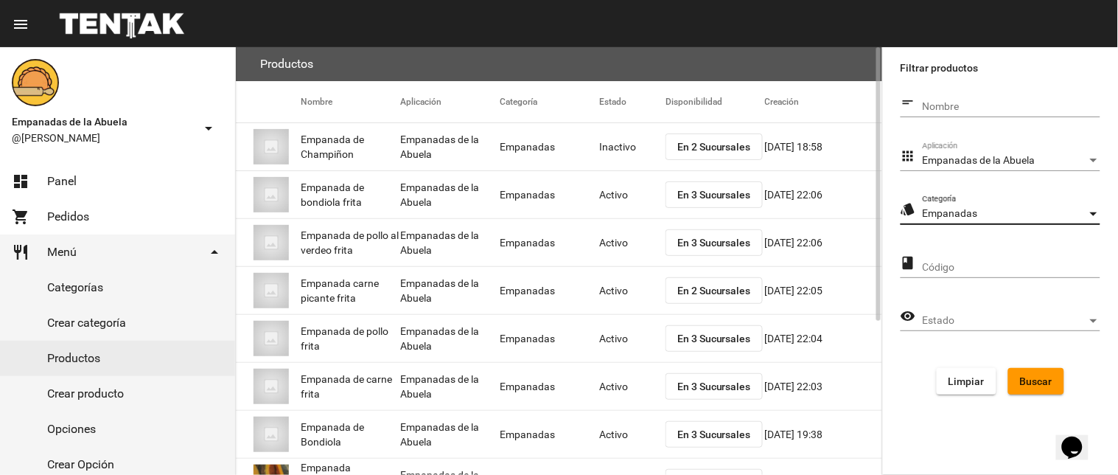
scroll to position [240, 0]
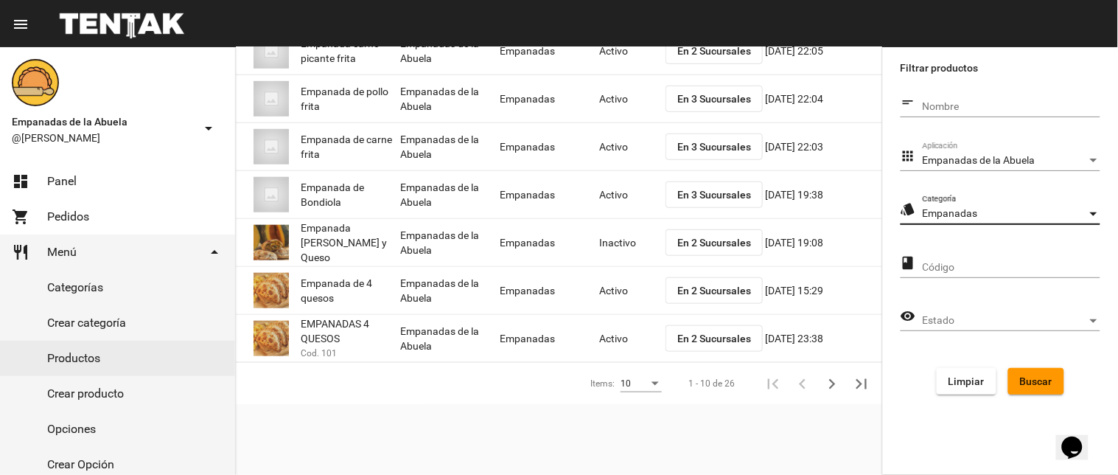
click at [969, 211] on span "Empanadas" at bounding box center [950, 213] width 55 height 12
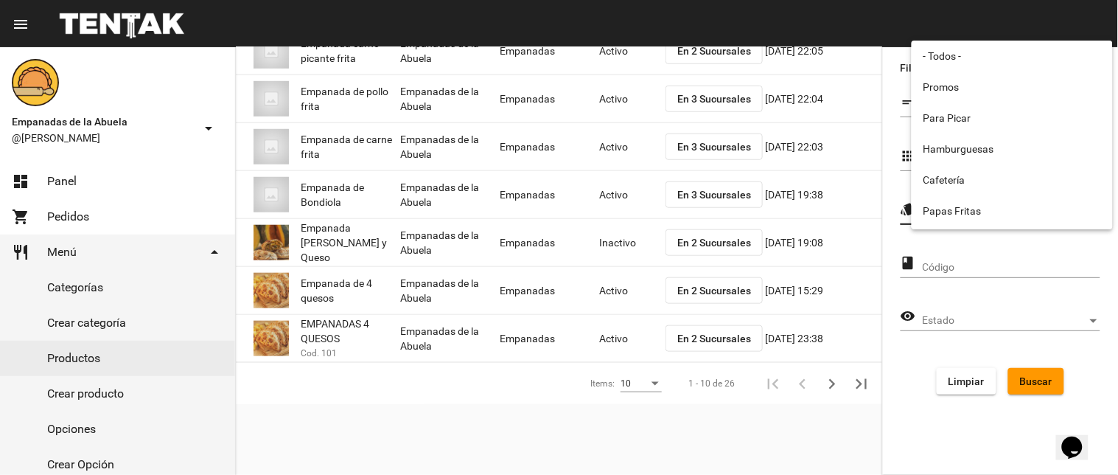
scroll to position [244, 0]
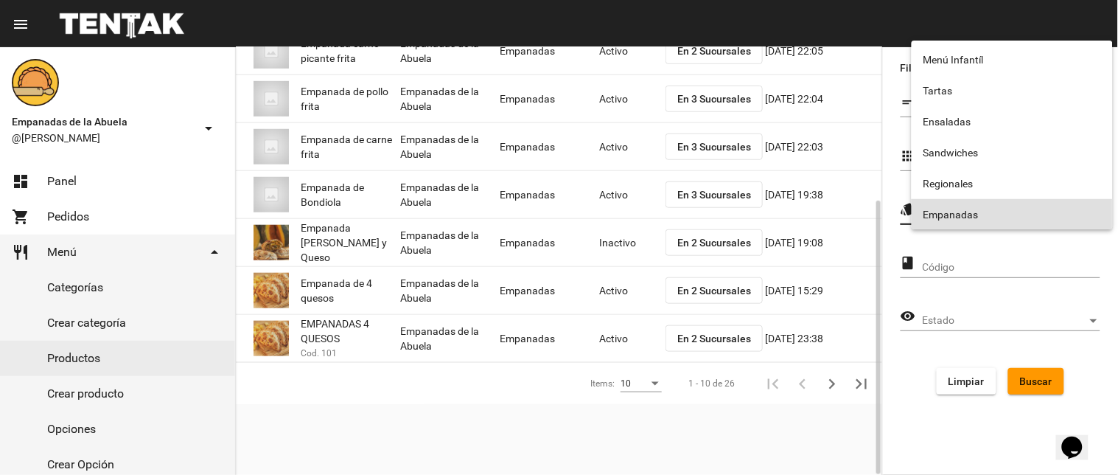
click at [824, 378] on div at bounding box center [559, 237] width 1118 height 475
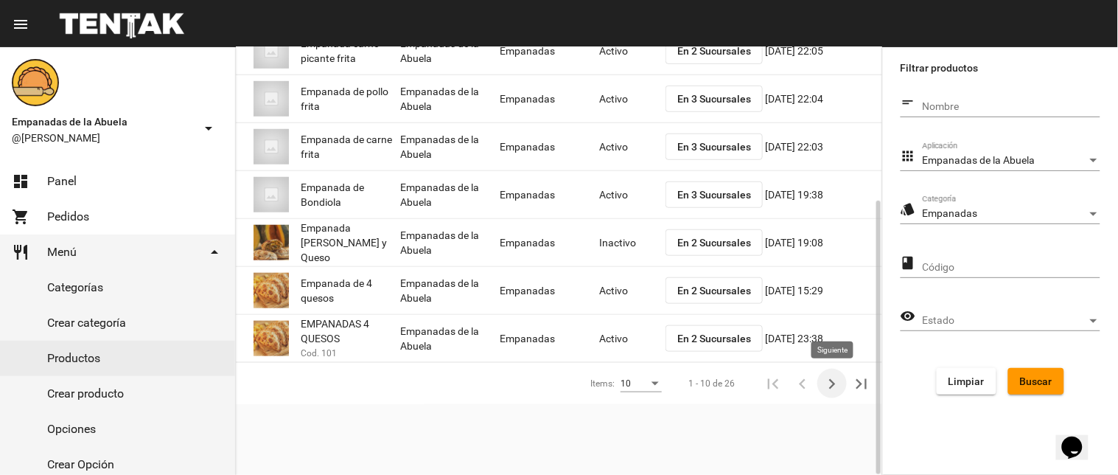
click at [824, 380] on icon "Siguiente" at bounding box center [832, 384] width 21 height 21
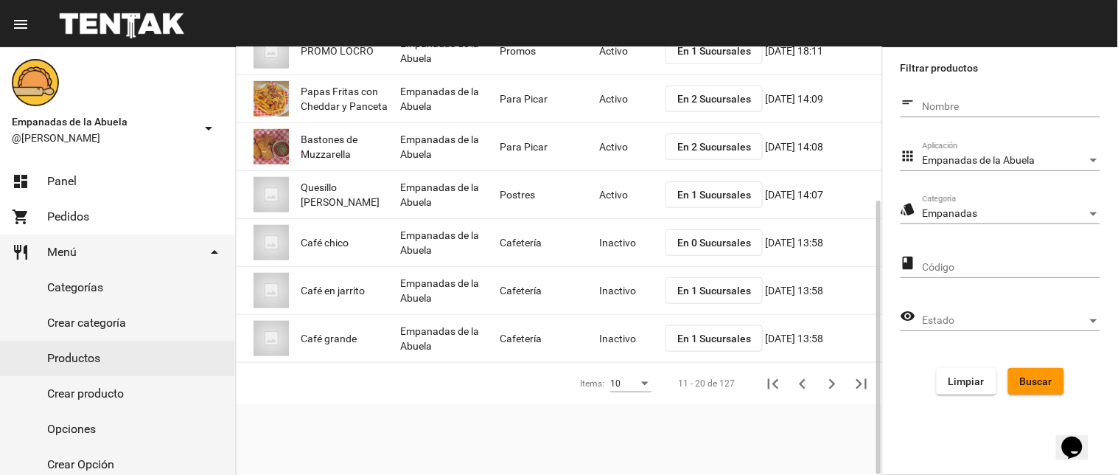
scroll to position [0, 0]
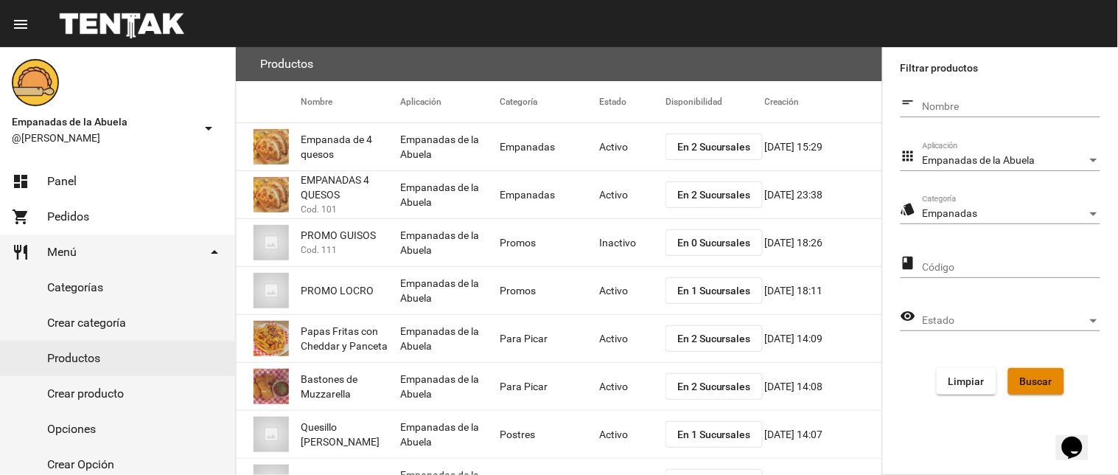
drag, startPoint x: 1040, startPoint y: 376, endPoint x: 989, endPoint y: 336, distance: 64.0
click at [1040, 375] on span "Buscar" at bounding box center [1036, 381] width 32 height 12
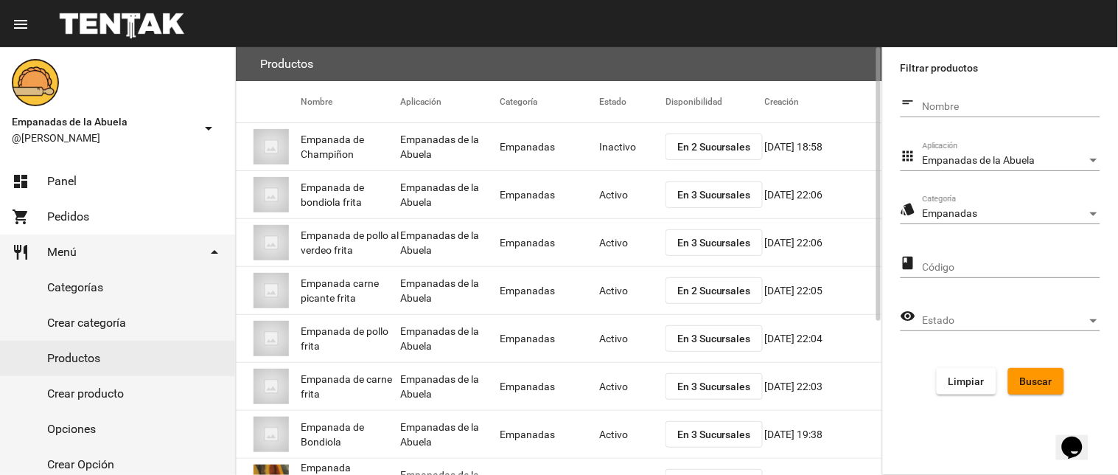
scroll to position [240, 0]
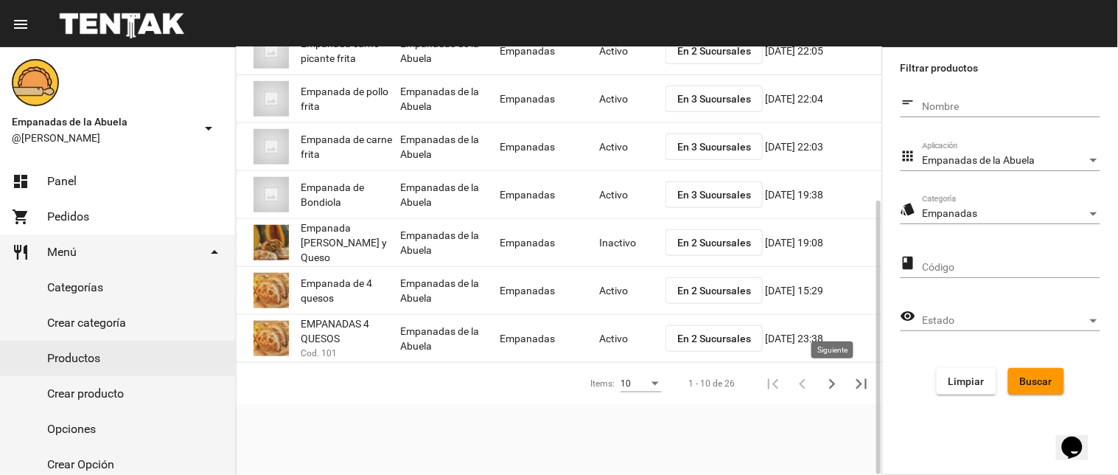
click at [829, 377] on icon "Siguiente" at bounding box center [832, 384] width 21 height 21
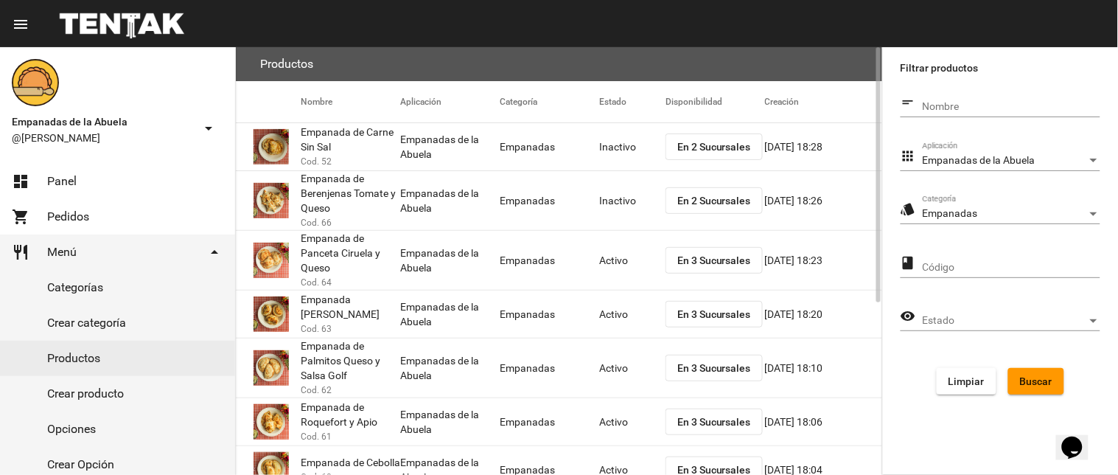
scroll to position [147, 0]
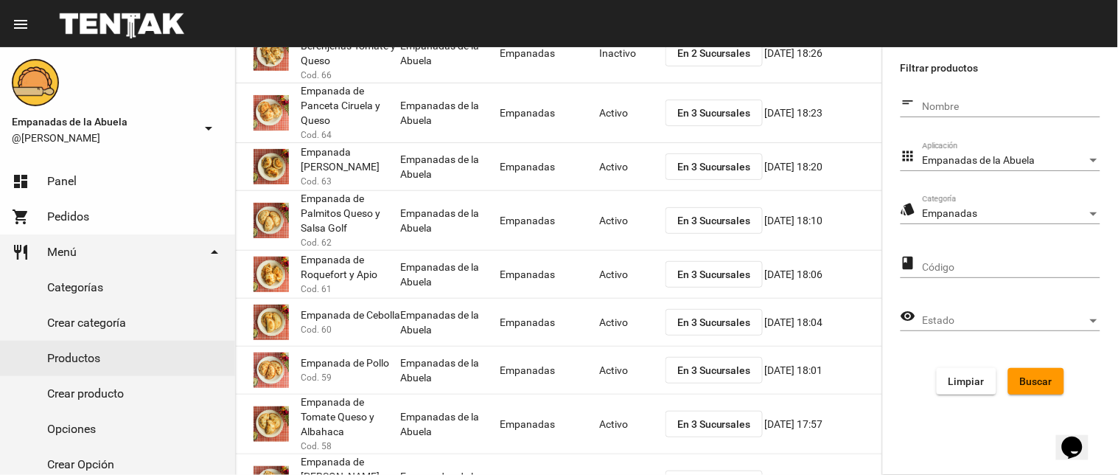
drag, startPoint x: 515, startPoint y: 247, endPoint x: 182, endPoint y: 145, distance: 347.7
click at [182, 145] on div "Empanadas de la Abuela @belen arrow_drop_down" at bounding box center [117, 102] width 235 height 111
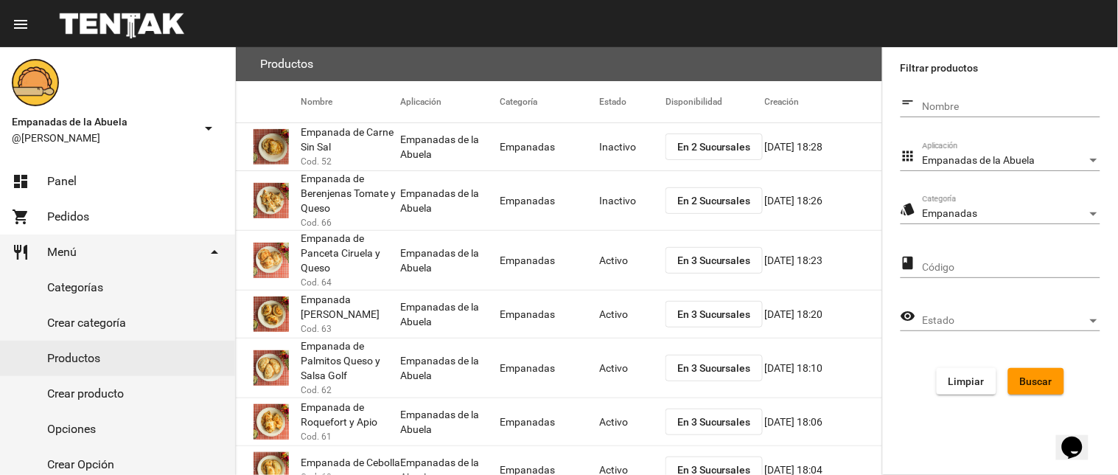
scroll to position [288, 0]
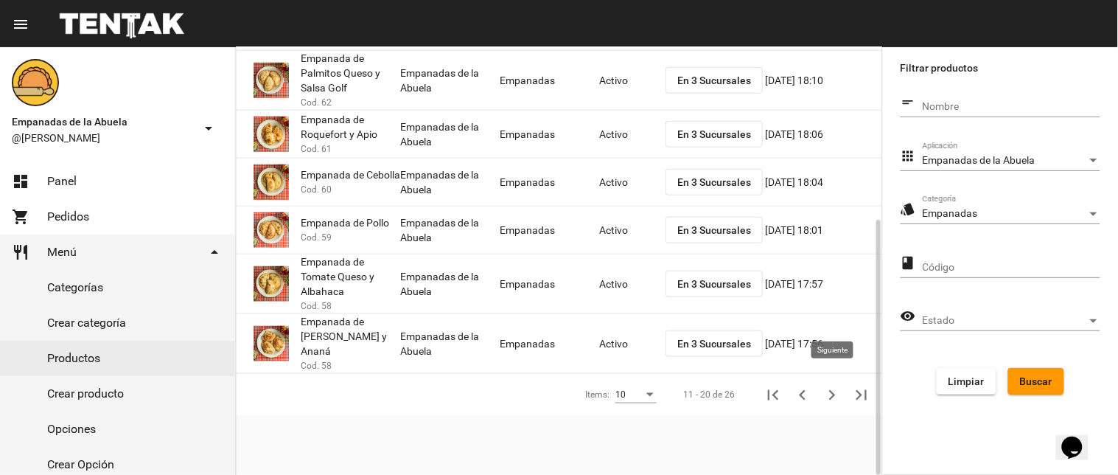
drag, startPoint x: 829, startPoint y: 378, endPoint x: 776, endPoint y: 361, distance: 55.0
click at [826, 385] on icon "Siguiente" at bounding box center [832, 395] width 21 height 21
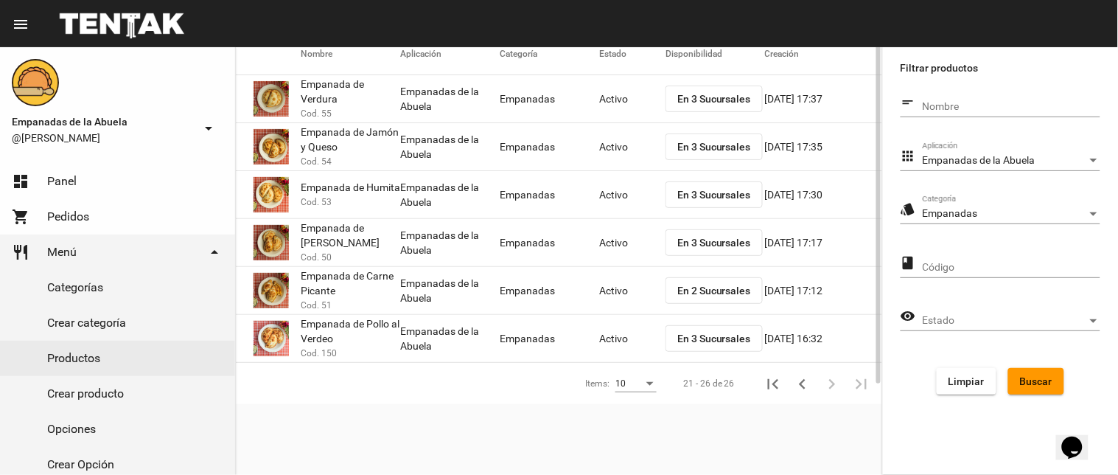
scroll to position [0, 0]
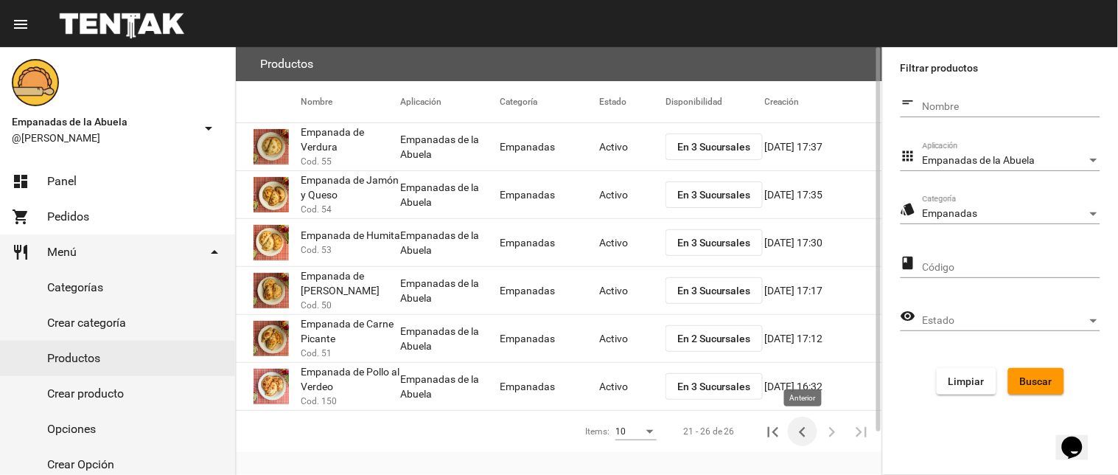
click at [795, 434] on icon "Anterior" at bounding box center [803, 432] width 21 height 21
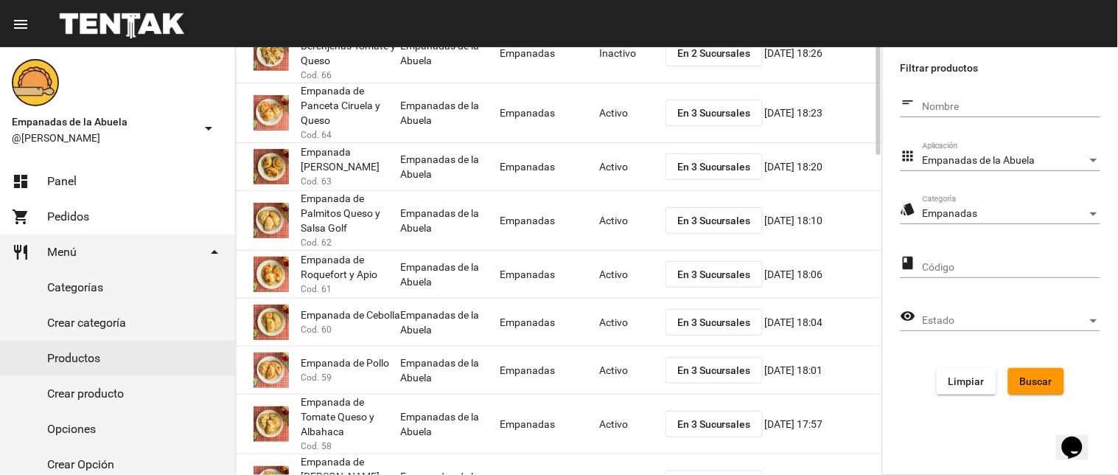
scroll to position [288, 0]
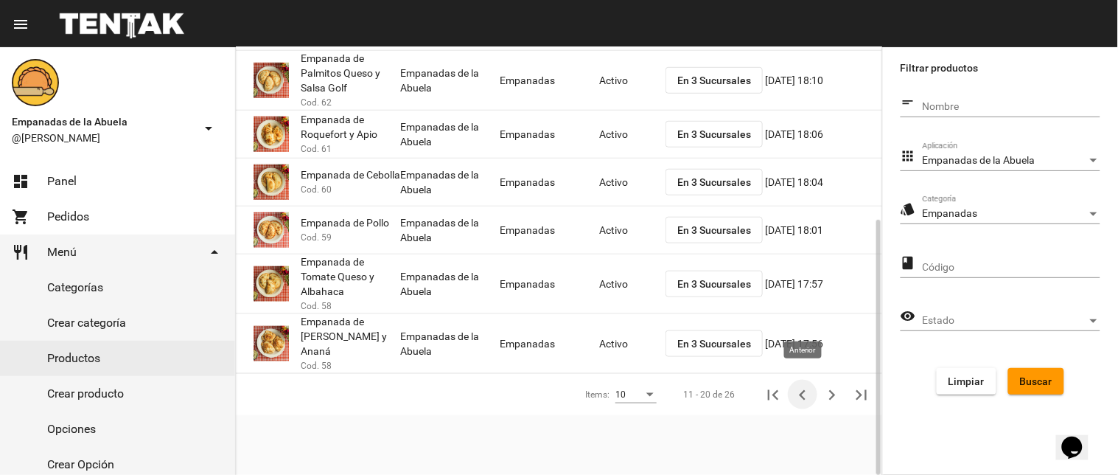
click at [791, 384] on button "Anterior" at bounding box center [802, 394] width 29 height 29
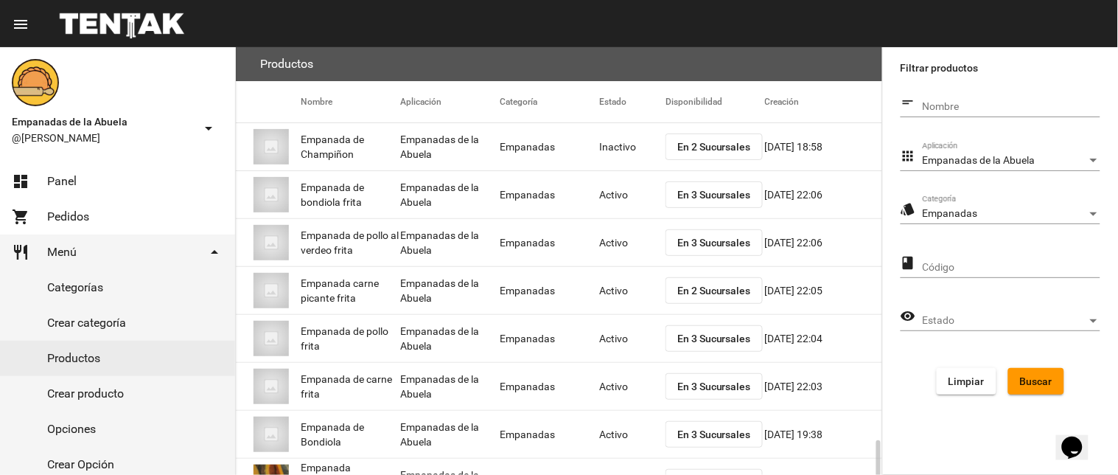
scroll to position [240, 0]
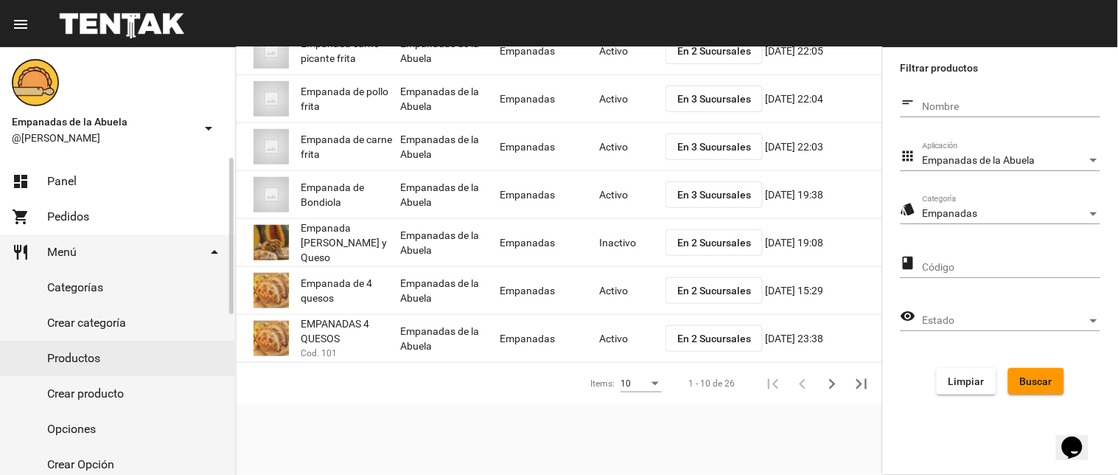
click at [58, 186] on span "Panel" at bounding box center [61, 181] width 29 height 15
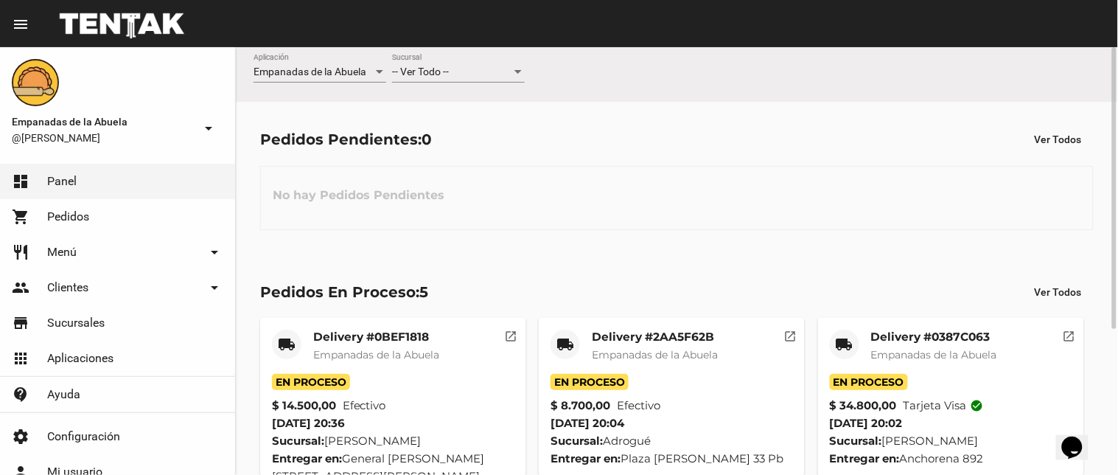
click at [425, 61] on div "-- Ver Todo -- Sucursal" at bounding box center [458, 68] width 133 height 29
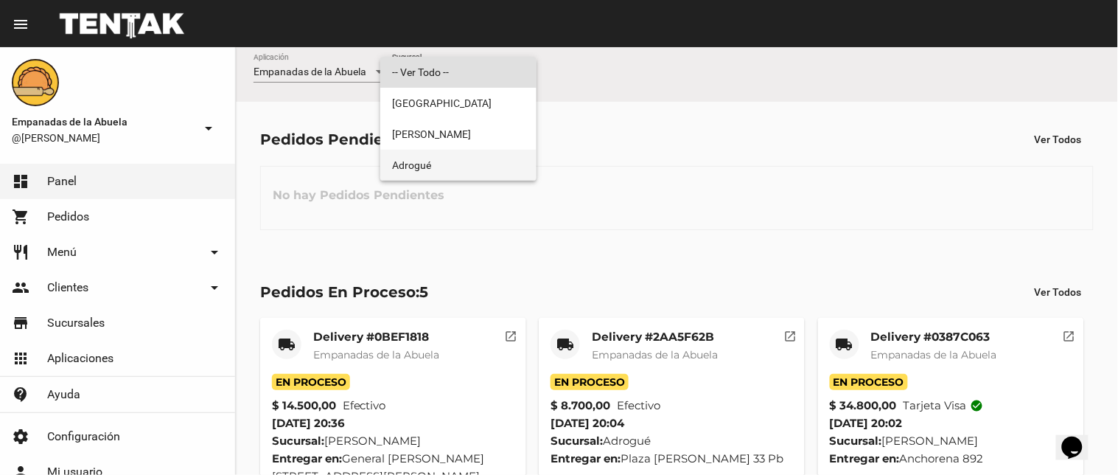
click at [425, 180] on span "Adrogué" at bounding box center [458, 165] width 133 height 31
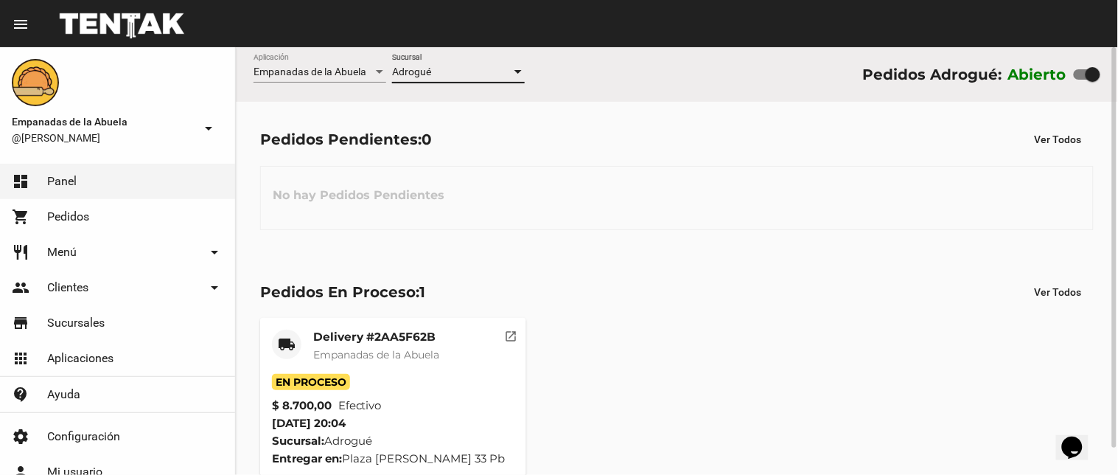
click at [369, 343] on mat-card-title "Delivery #2AA5F62B" at bounding box center [376, 337] width 126 height 15
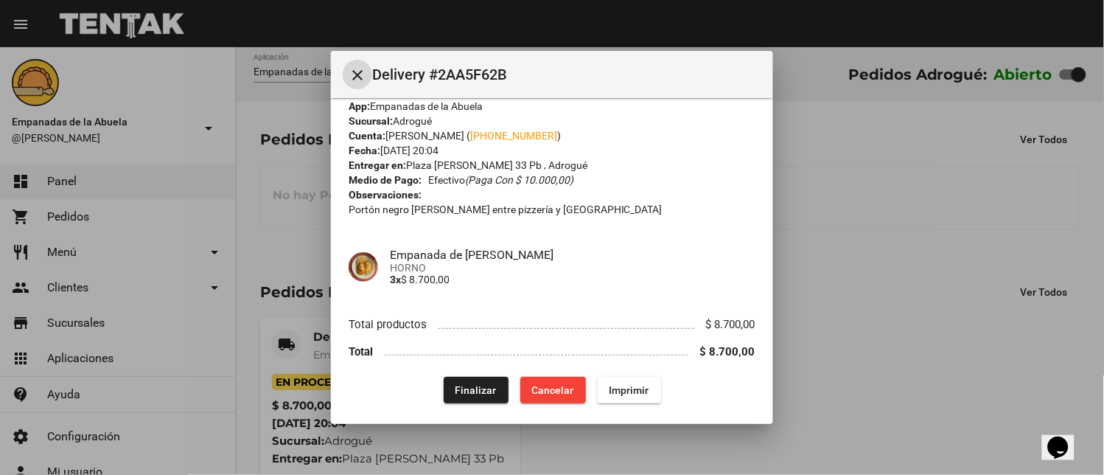
scroll to position [25, 0]
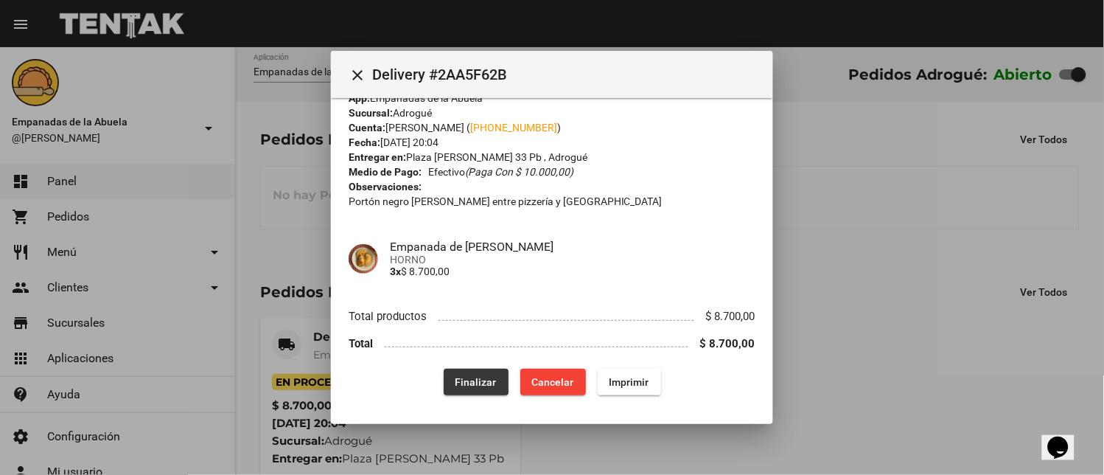
drag, startPoint x: 442, startPoint y: 380, endPoint x: 333, endPoint y: 443, distance: 126.2
click at [444, 384] on button "Finalizar" at bounding box center [476, 382] width 65 height 27
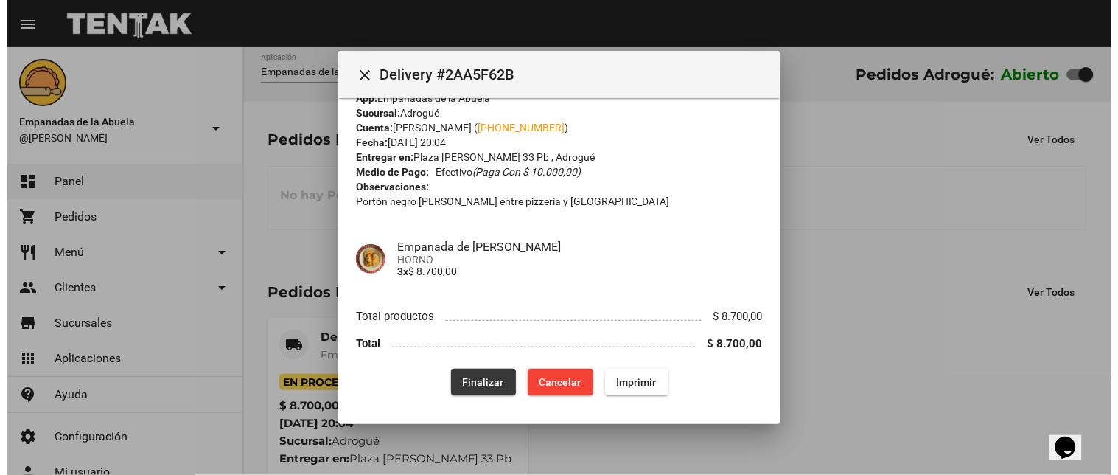
scroll to position [0, 0]
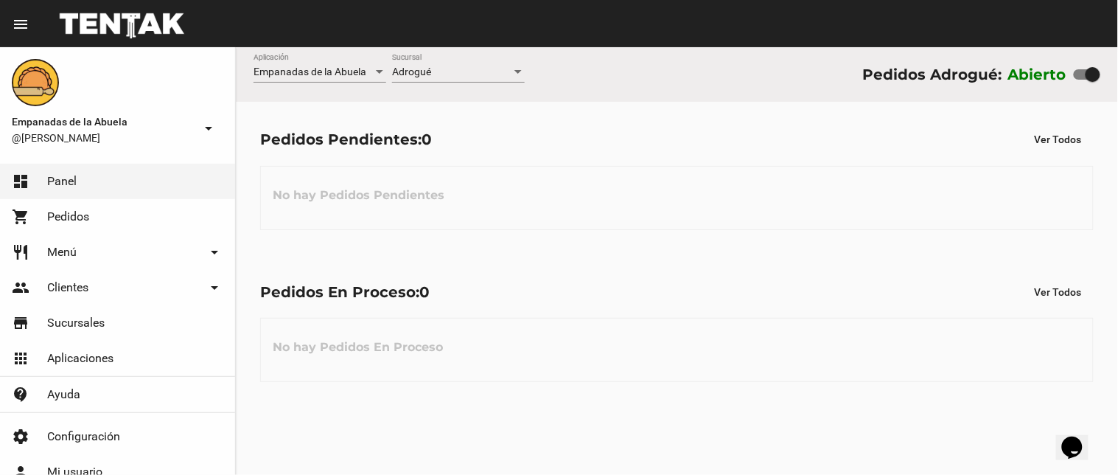
click at [418, 79] on div "Adrogué Sucursal" at bounding box center [458, 68] width 133 height 29
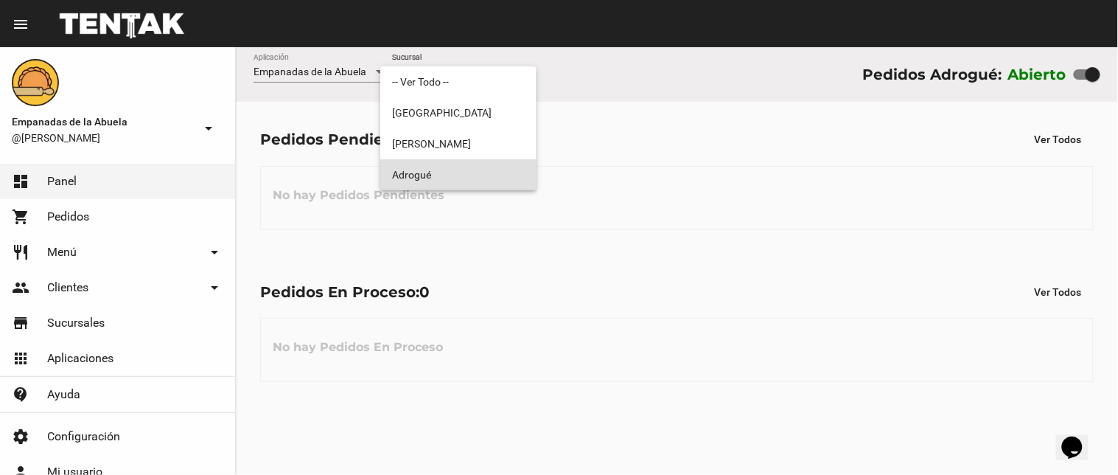
drag, startPoint x: 606, startPoint y: 128, endPoint x: 429, endPoint y: 238, distance: 208.3
click at [602, 136] on div at bounding box center [559, 237] width 1118 height 475
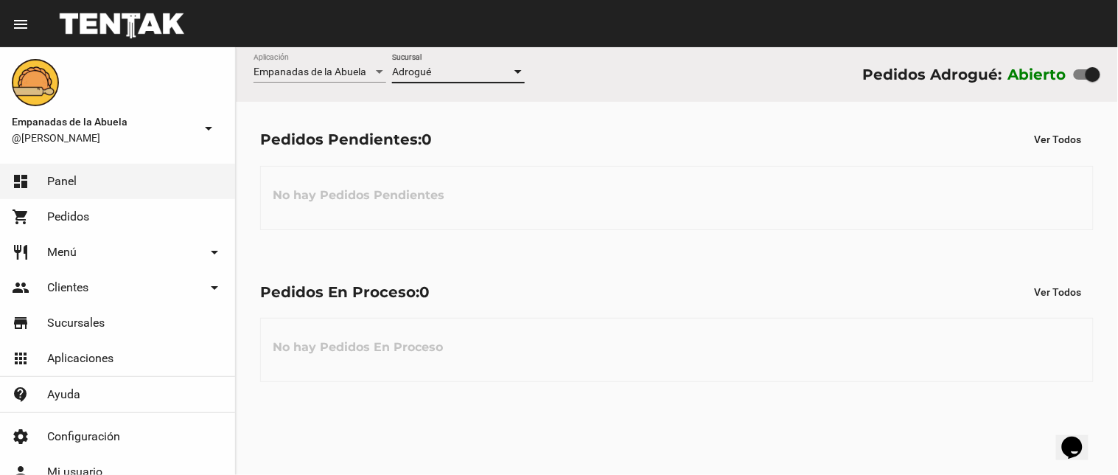
drag, startPoint x: 459, startPoint y: 69, endPoint x: 456, endPoint y: 91, distance: 21.7
click at [457, 86] on div "Adrogué Sucursal" at bounding box center [458, 75] width 133 height 42
click at [423, 77] on span "Adrogué" at bounding box center [411, 72] width 39 height 12
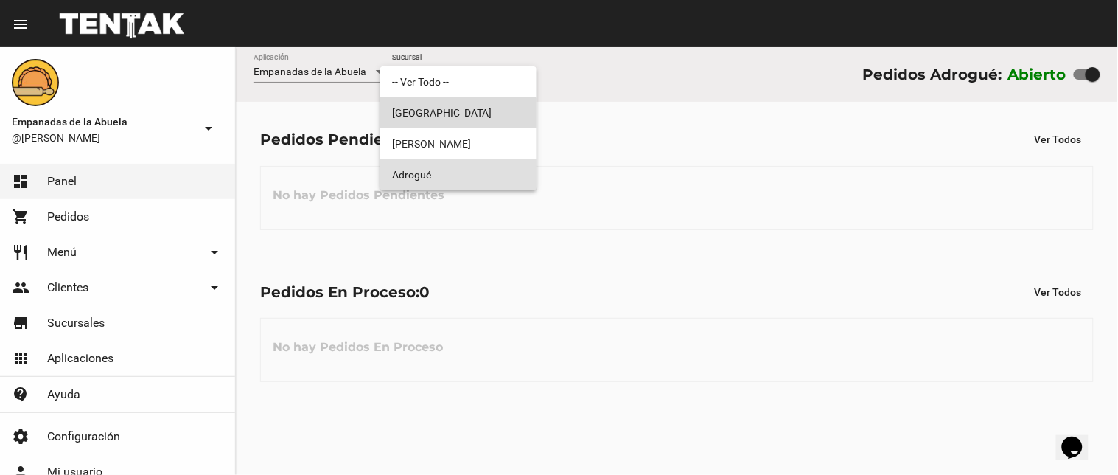
click at [428, 119] on span "[GEOGRAPHIC_DATA]" at bounding box center [458, 112] width 133 height 31
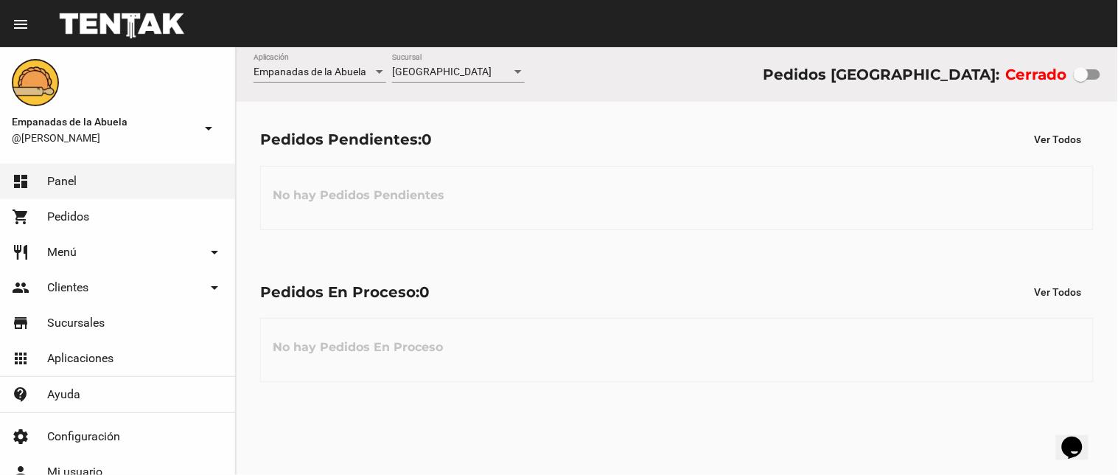
click at [453, 67] on div "Monte Grande Sucursal" at bounding box center [458, 68] width 133 height 29
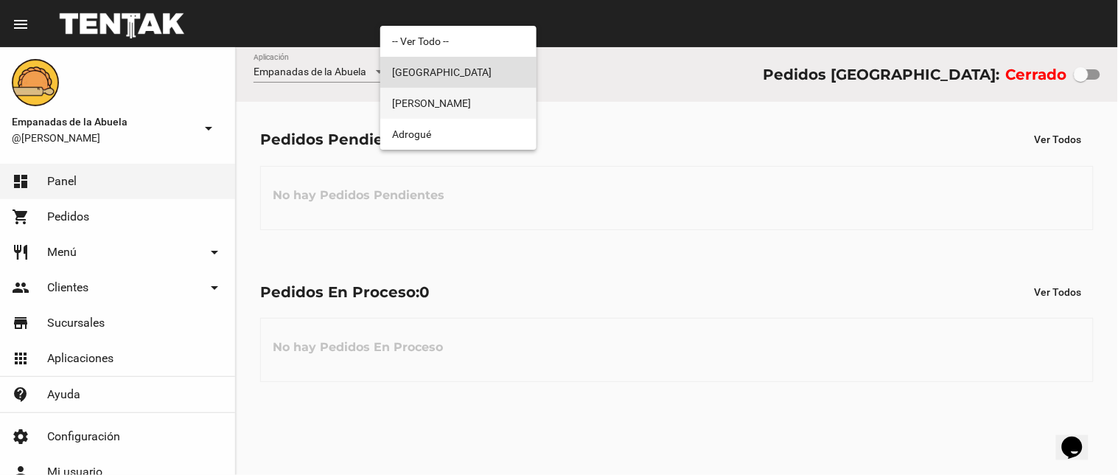
click at [432, 113] on span "[PERSON_NAME]" at bounding box center [458, 103] width 133 height 31
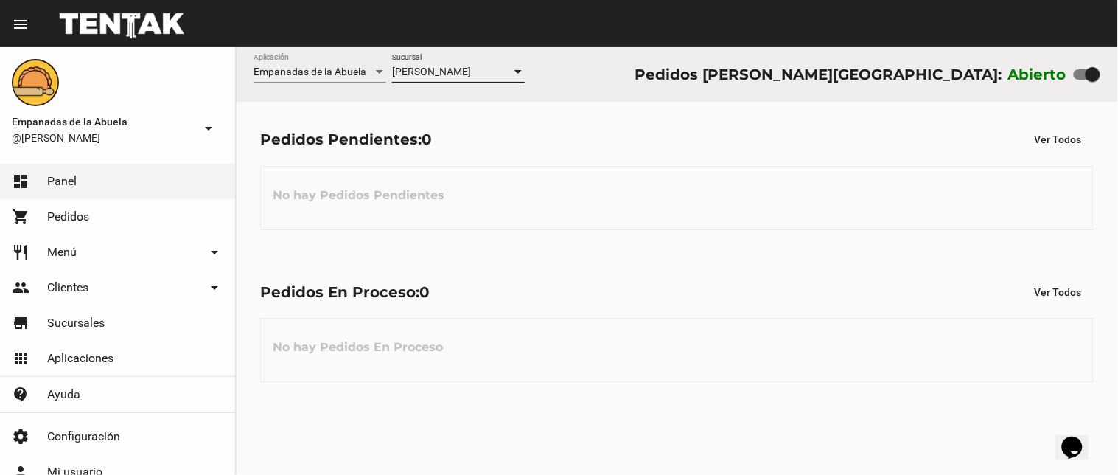
click at [484, 63] on div "Lomas de Zamora Sucursal" at bounding box center [458, 68] width 133 height 29
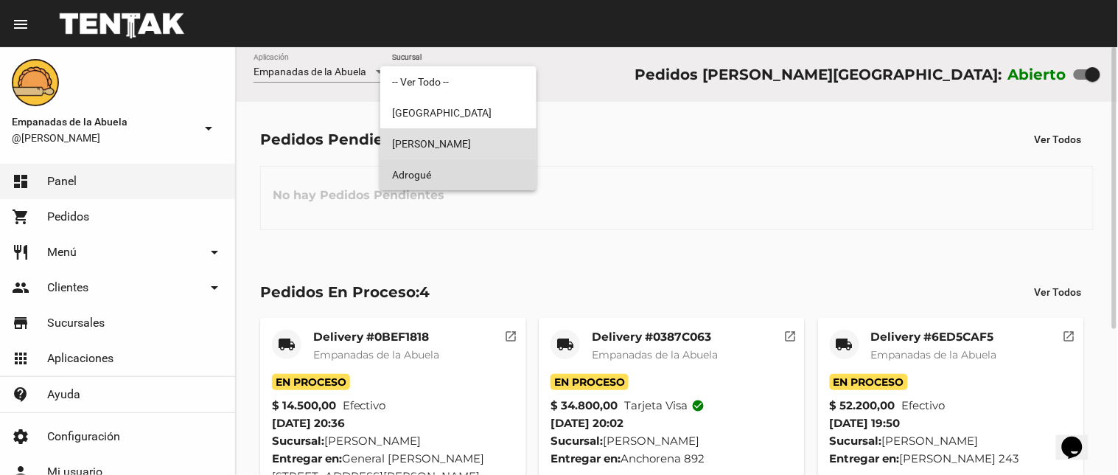
drag, startPoint x: 431, startPoint y: 162, endPoint x: 436, endPoint y: 183, distance: 21.3
click at [430, 166] on span "Adrogué" at bounding box center [458, 174] width 133 height 31
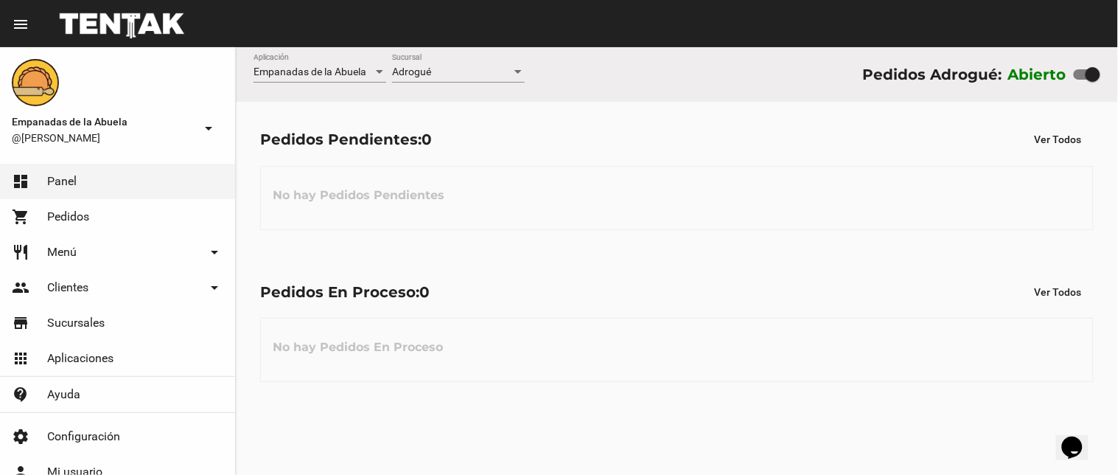
click at [467, 67] on div "Adrogué Sucursal" at bounding box center [458, 68] width 133 height 29
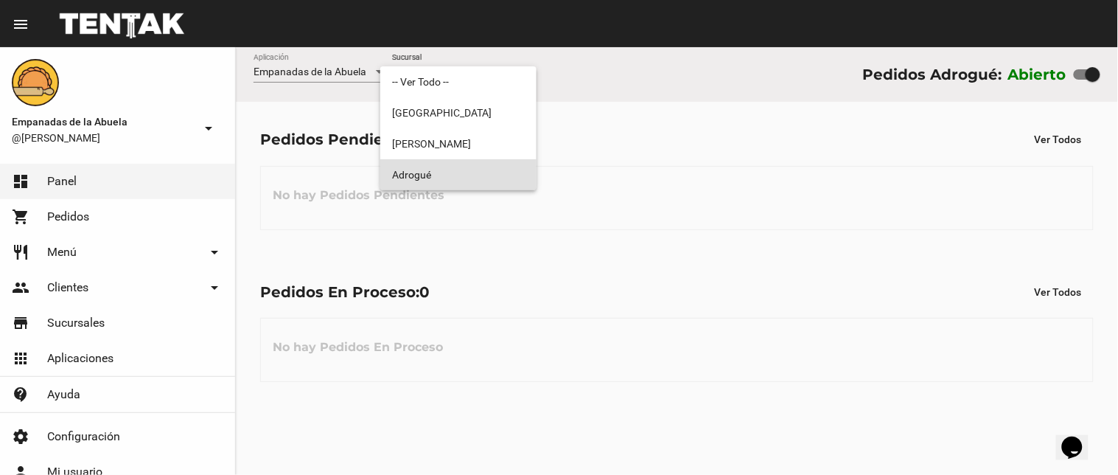
click at [459, 161] on span "Adrogué" at bounding box center [458, 174] width 133 height 31
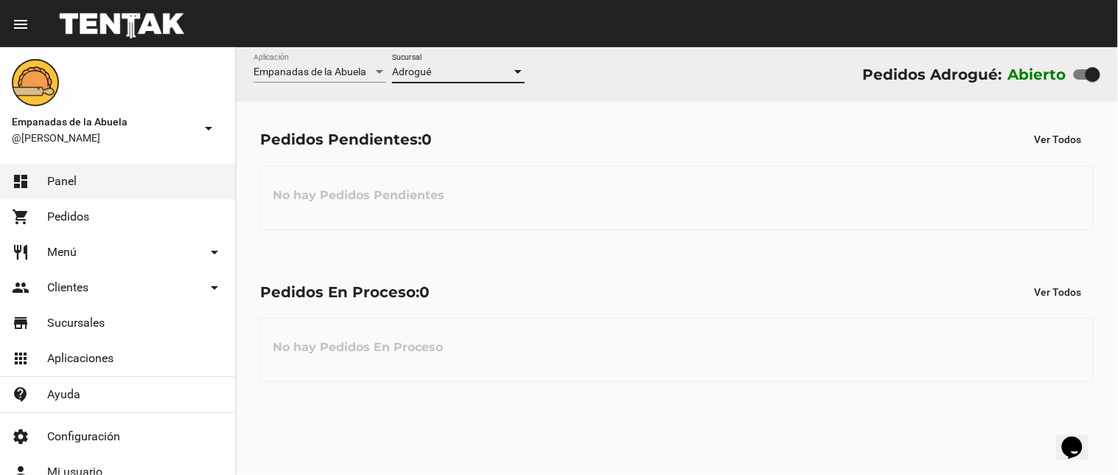
click at [459, 74] on div "Adrogué" at bounding box center [451, 72] width 119 height 12
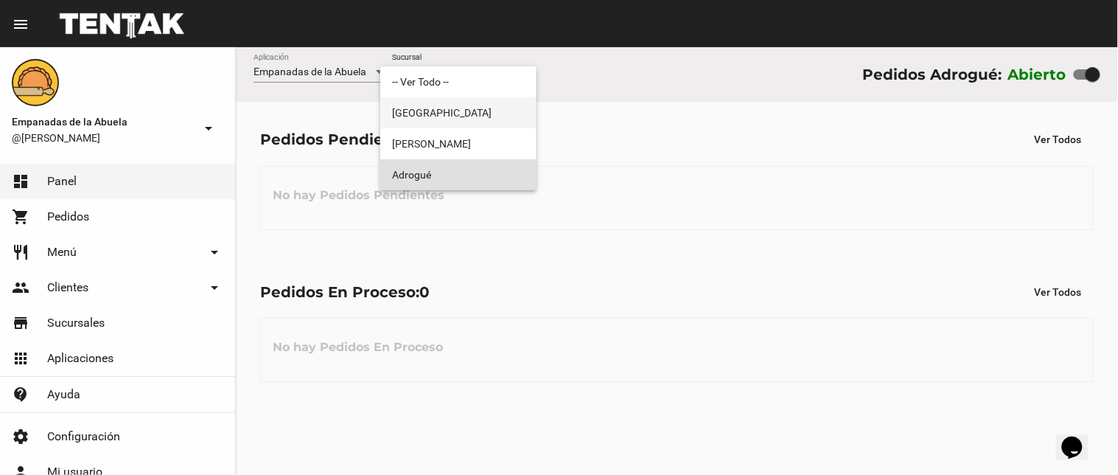
click at [476, 116] on span "[GEOGRAPHIC_DATA]" at bounding box center [458, 112] width 133 height 31
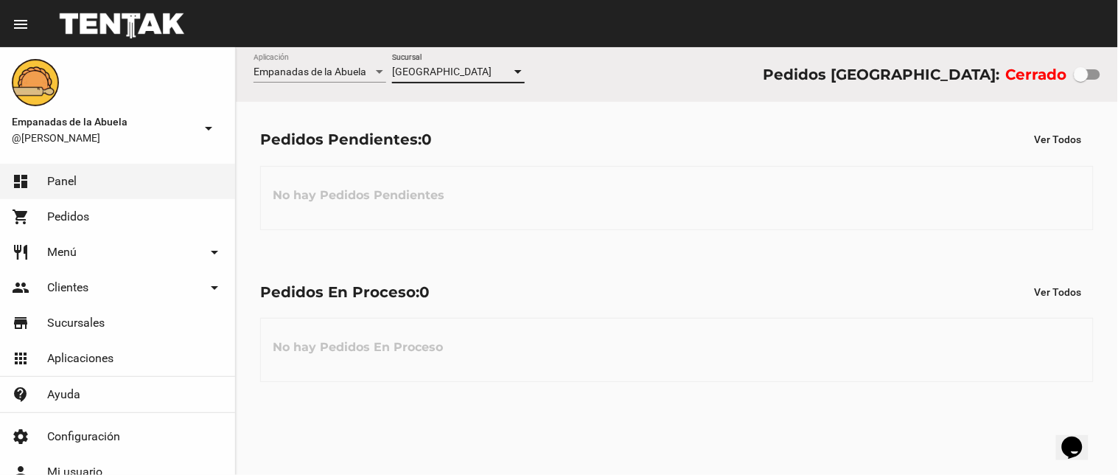
click at [472, 74] on div "[GEOGRAPHIC_DATA]" at bounding box center [451, 72] width 119 height 12
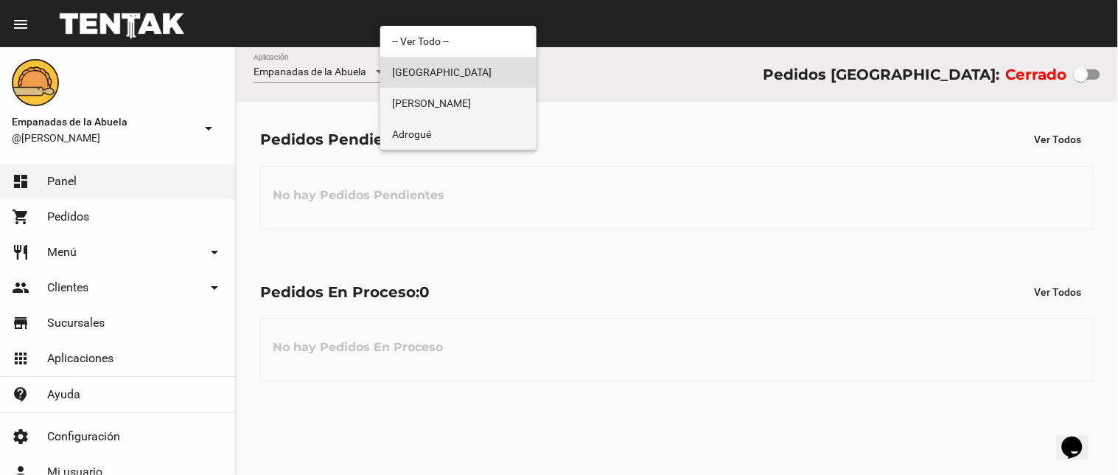
drag, startPoint x: 487, startPoint y: 115, endPoint x: 476, endPoint y: 120, distance: 12.2
click at [476, 120] on div "-- Ver Todo -- Monte Grande Lomas de Zamora Adrogué" at bounding box center [458, 88] width 156 height 124
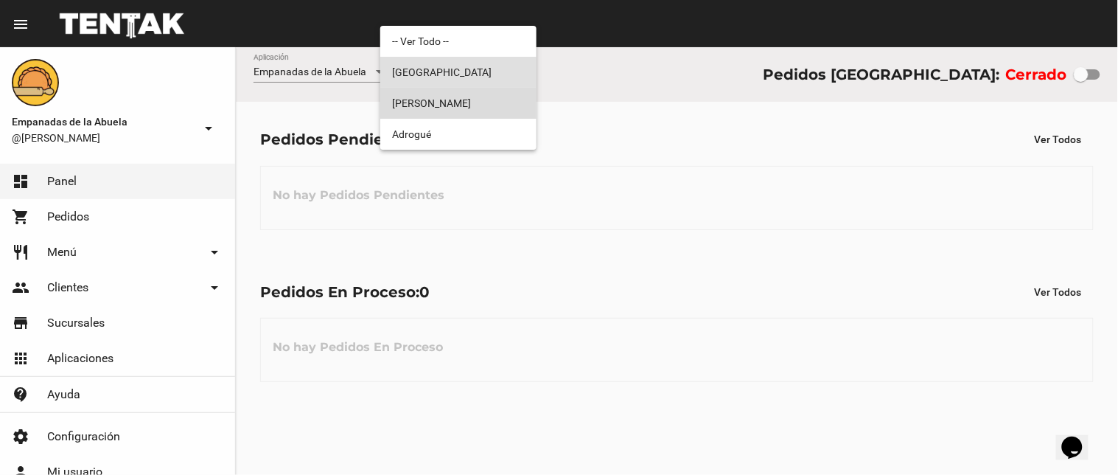
click at [482, 101] on span "[PERSON_NAME]" at bounding box center [458, 103] width 133 height 31
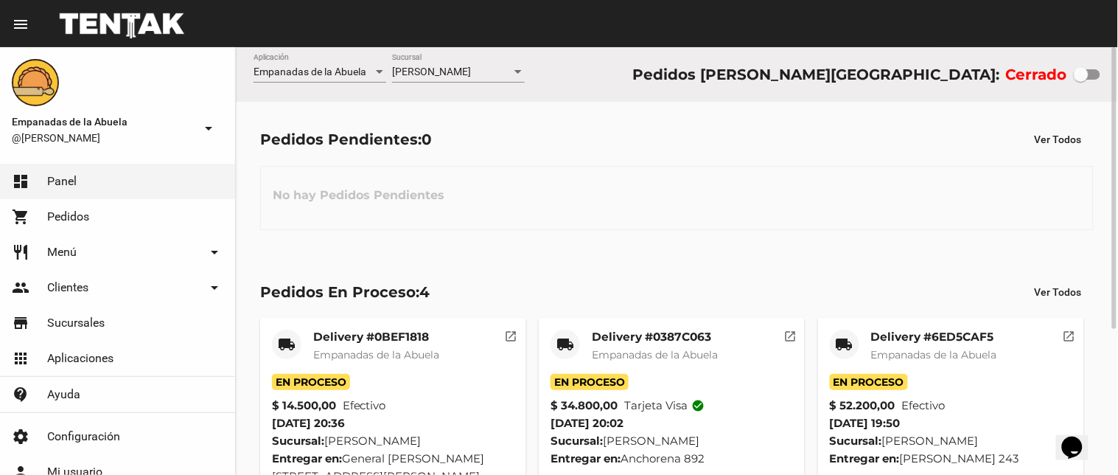
drag, startPoint x: 512, startPoint y: 65, endPoint x: 512, endPoint y: 75, distance: 10.3
click at [512, 75] on div "Lomas de Zamora Sucursal" at bounding box center [458, 68] width 133 height 29
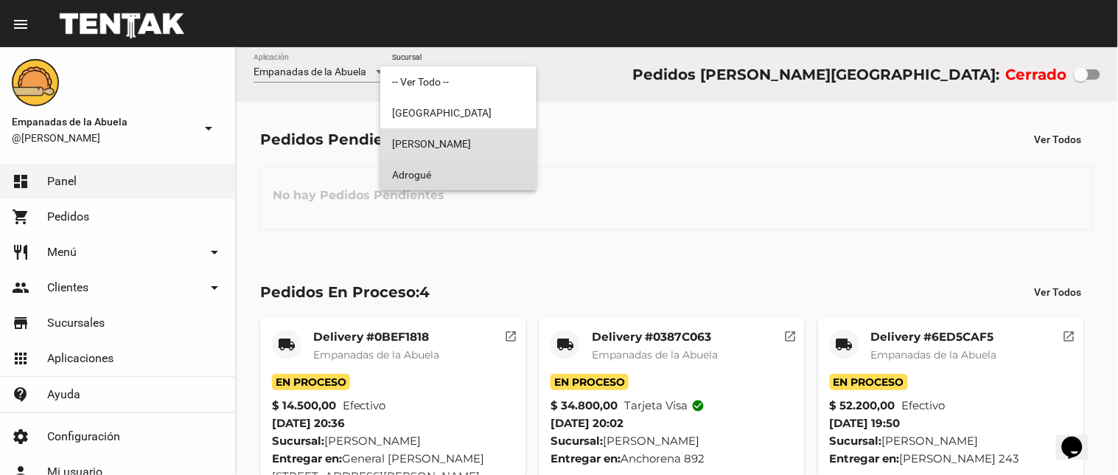
click at [461, 170] on span "Adrogué" at bounding box center [458, 174] width 133 height 31
checkbox input "true"
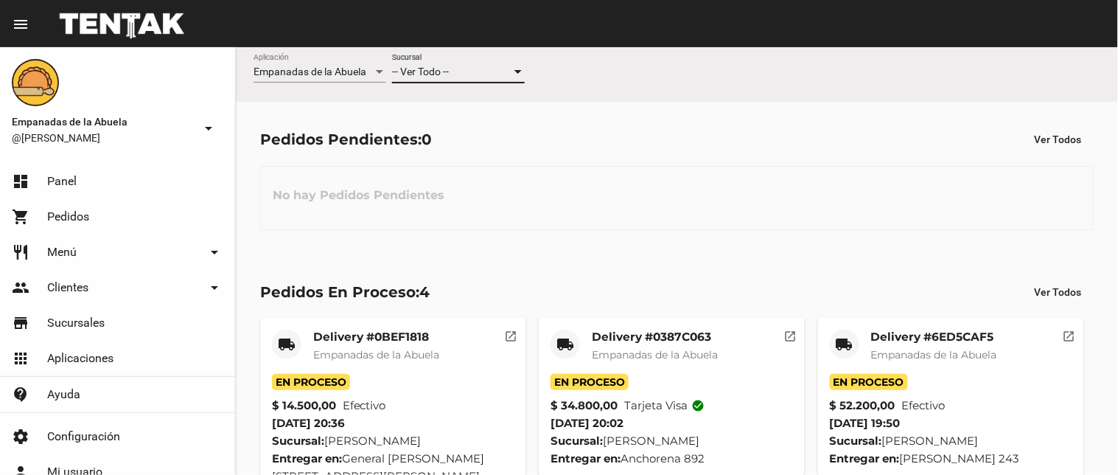
click at [495, 71] on div "-- Ver Todo --" at bounding box center [451, 72] width 119 height 12
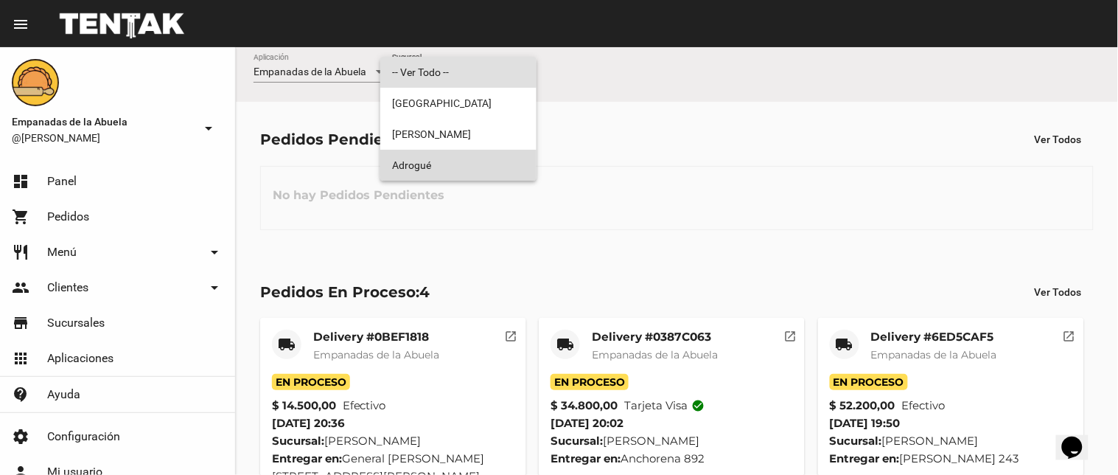
click at [452, 164] on span "Adrogué" at bounding box center [458, 165] width 133 height 31
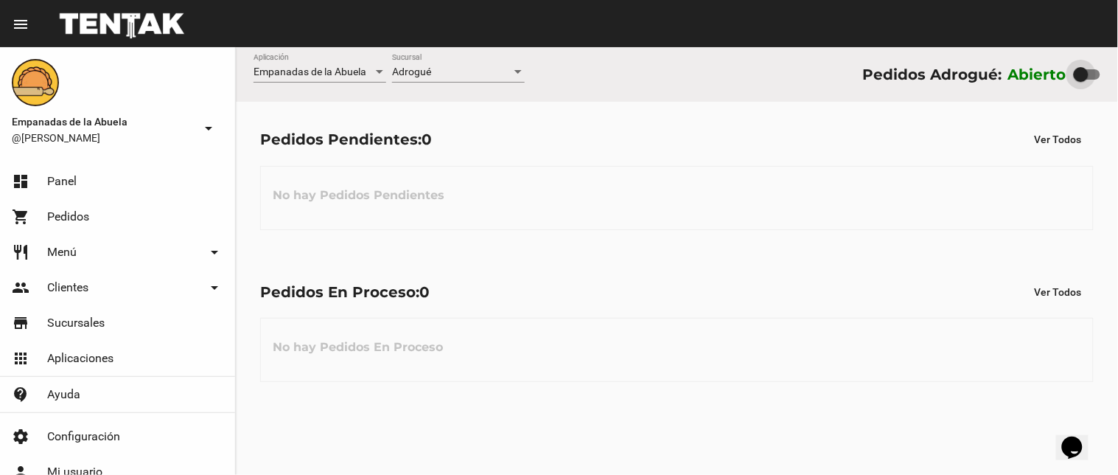
drag, startPoint x: 1097, startPoint y: 81, endPoint x: 593, endPoint y: 229, distance: 525.4
click at [1050, 77] on div "Abierto" at bounding box center [1055, 75] width 92 height 24
checkbox input "false"
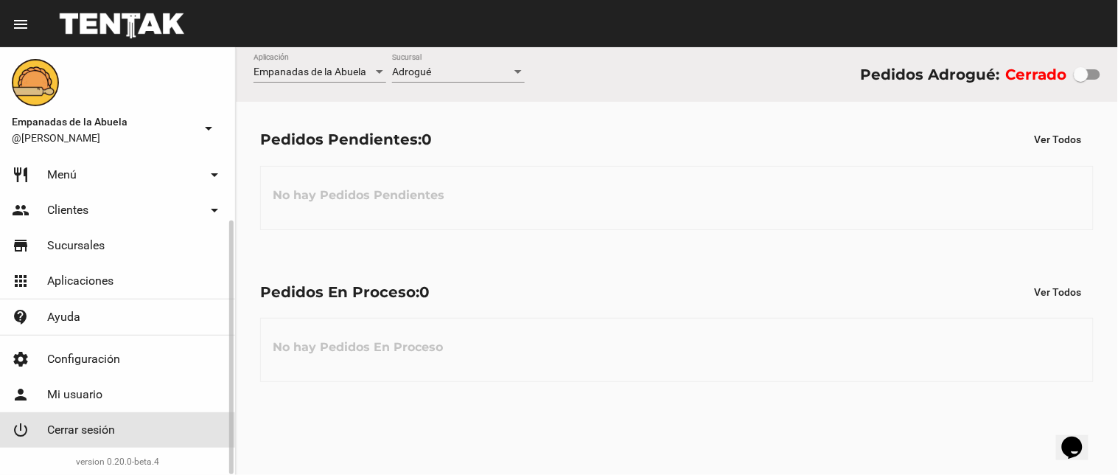
drag, startPoint x: 131, startPoint y: 436, endPoint x: 931, endPoint y: 119, distance: 860.5
click at [134, 436] on link "power_settings_new Cerrar sesión" at bounding box center [117, 429] width 235 height 35
